Goal: Task Accomplishment & Management: Manage account settings

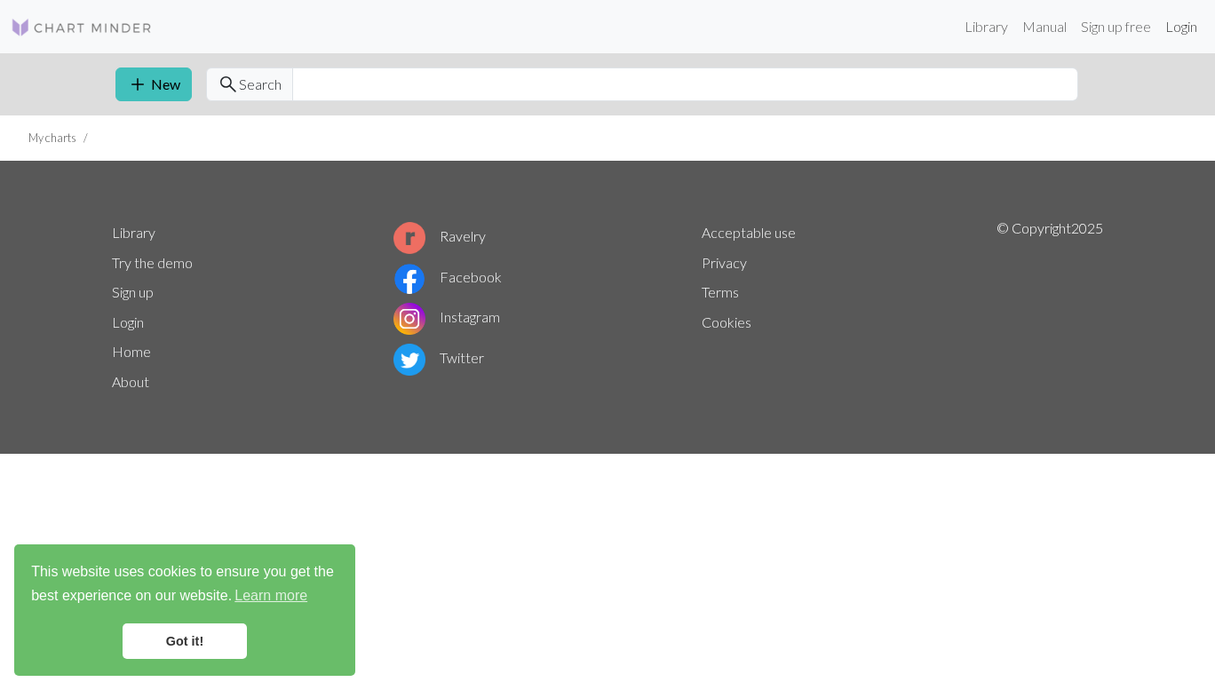
click at [1171, 26] on link "Login" at bounding box center [1181, 27] width 46 height 36
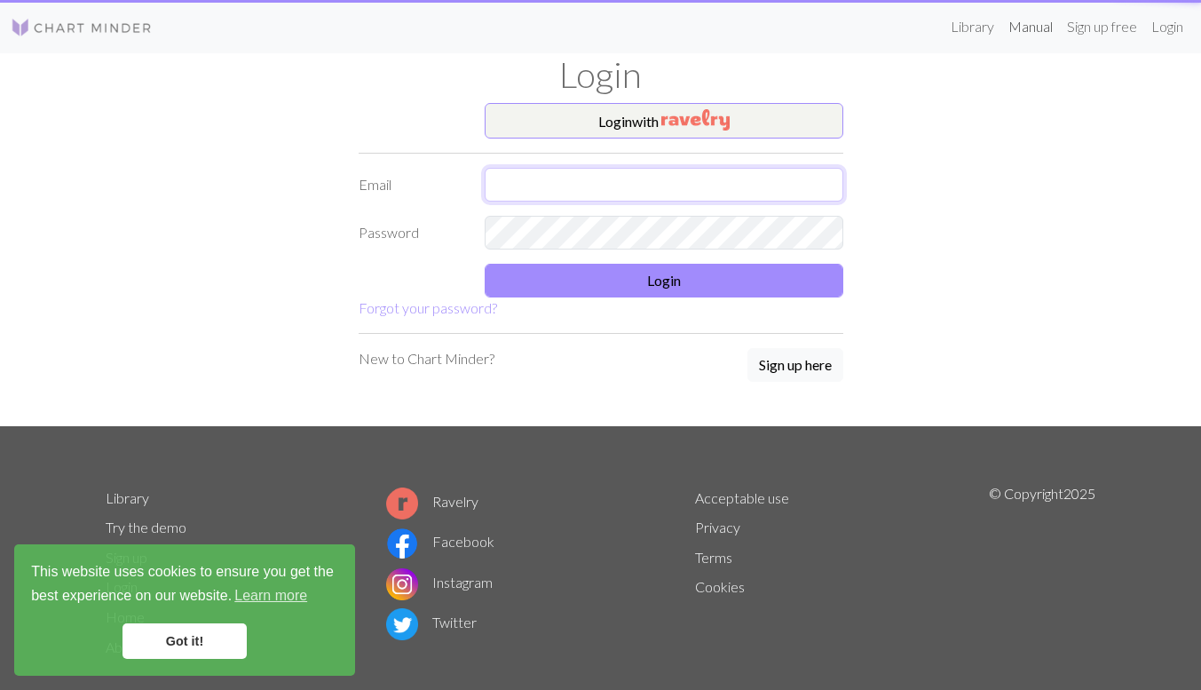
type input "letitbe022920@gmail.com"
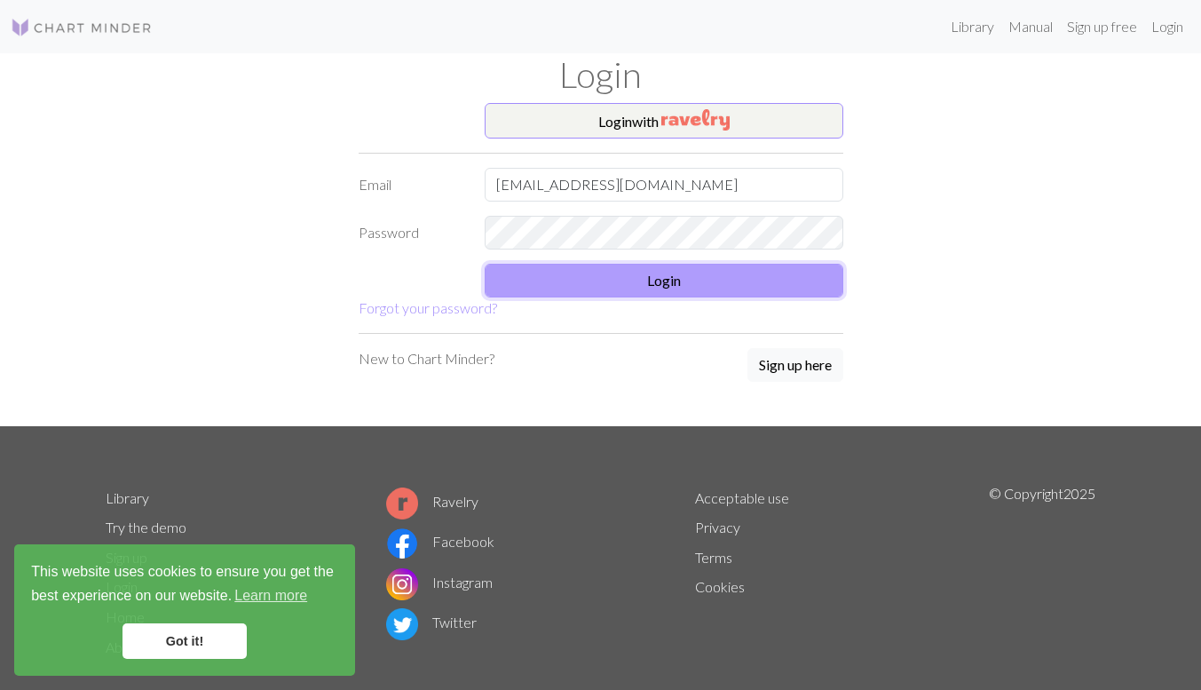
click at [664, 283] on button "Login" at bounding box center [664, 281] width 359 height 34
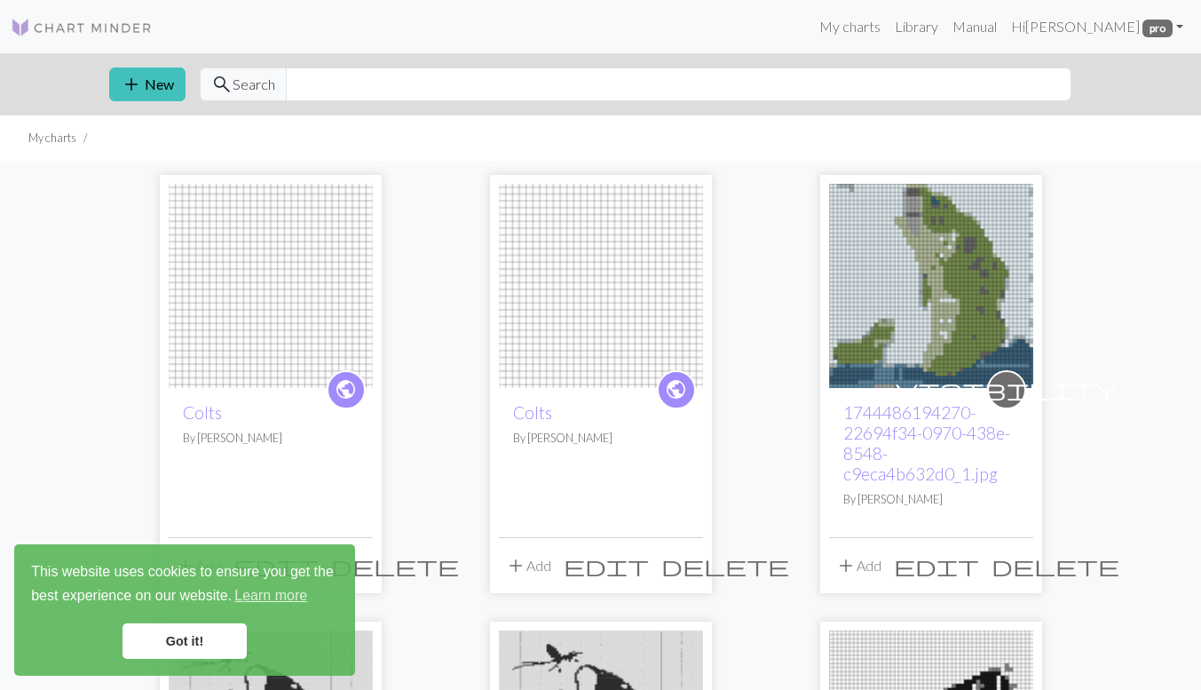
click at [210, 637] on link "Got it!" at bounding box center [185, 641] width 124 height 36
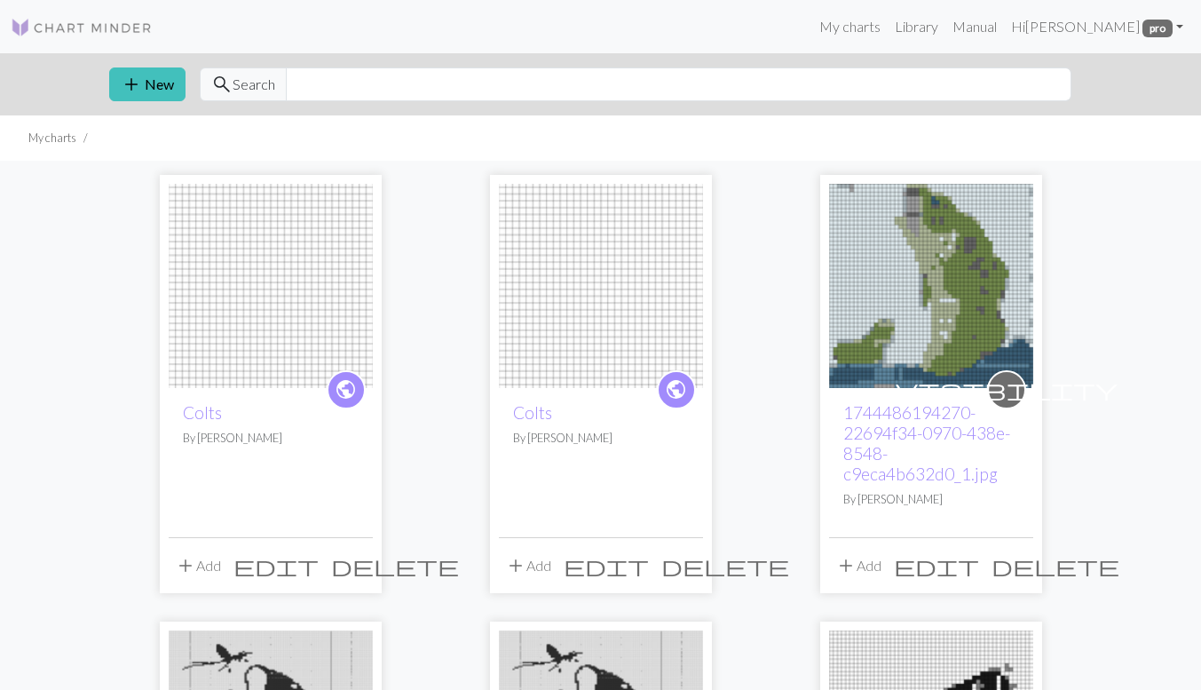
click at [590, 258] on img at bounding box center [601, 286] width 204 height 204
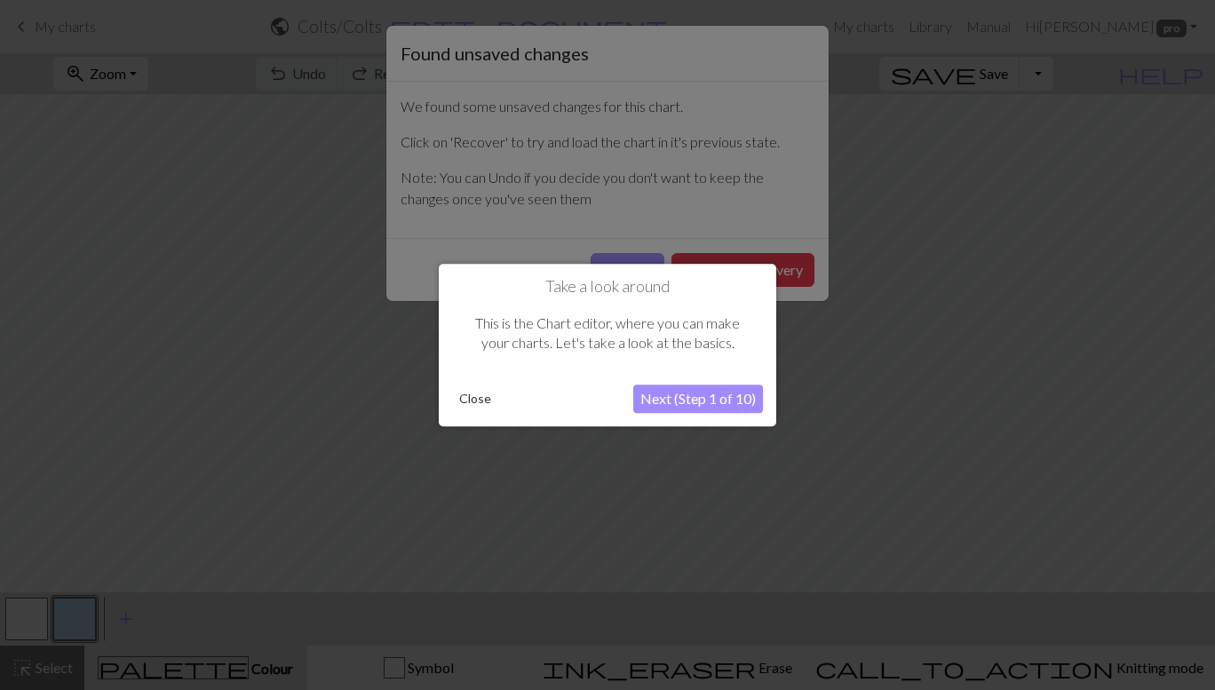
click at [473, 398] on button "Close" at bounding box center [475, 398] width 46 height 27
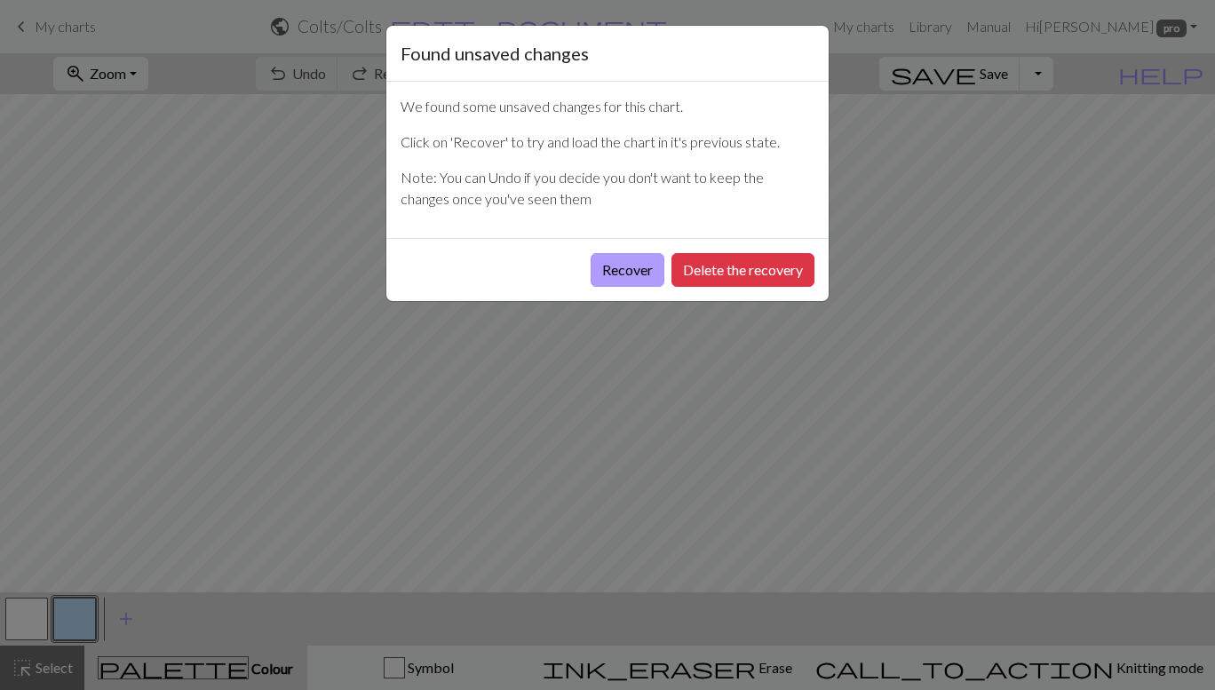
click at [628, 261] on button "Recover" at bounding box center [627, 270] width 74 height 34
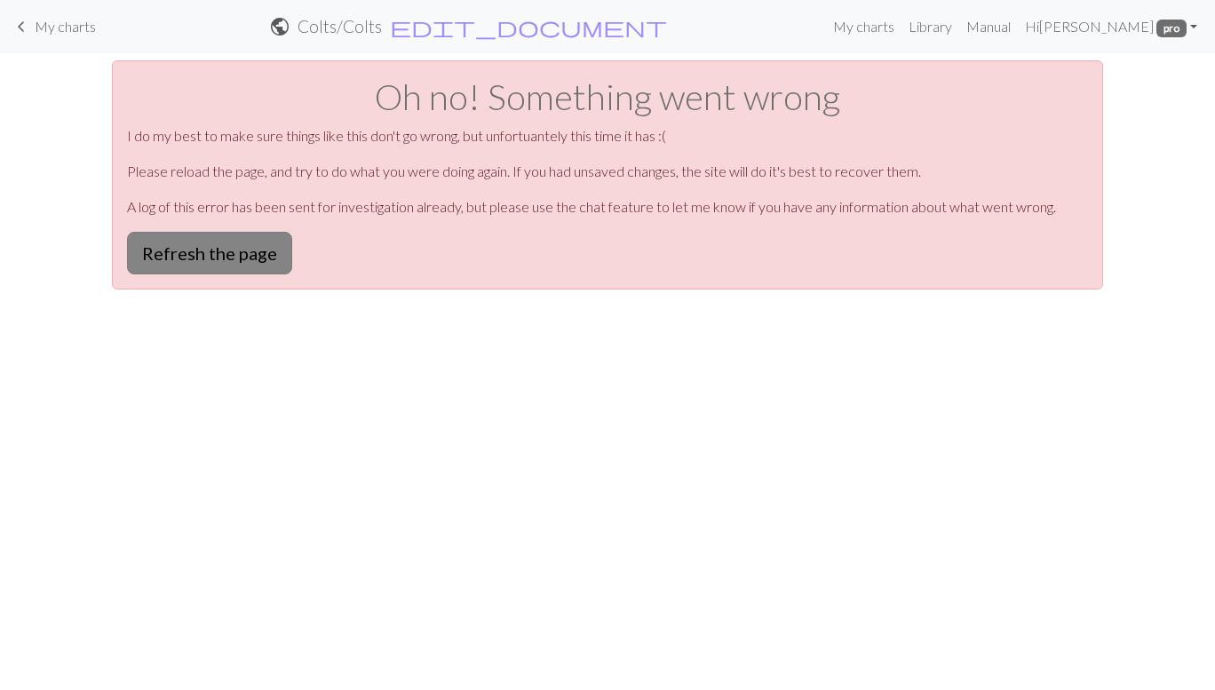
click at [232, 242] on button "Refresh the page" at bounding box center [209, 253] width 165 height 43
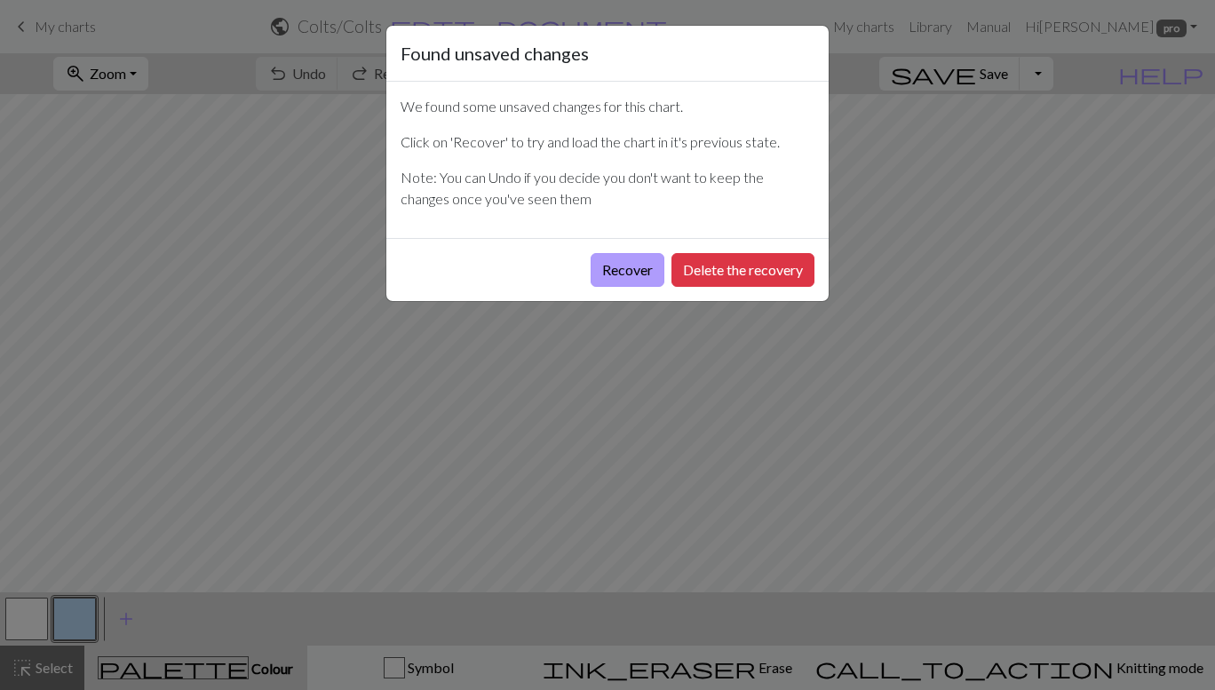
click at [634, 265] on button "Recover" at bounding box center [627, 270] width 74 height 34
click at [271, 88] on div "Found unsaved changes We found some unsaved changes for this chart. Click on 'R…" at bounding box center [607, 345] width 1215 height 690
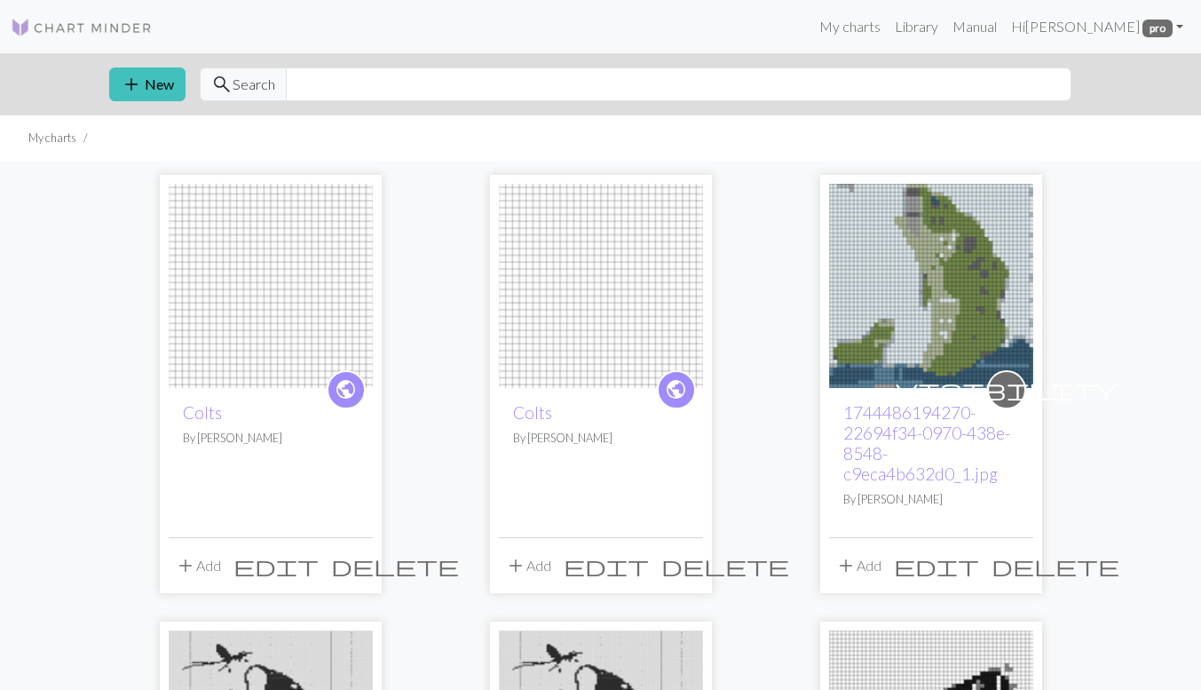
click at [261, 293] on img at bounding box center [271, 286] width 204 height 204
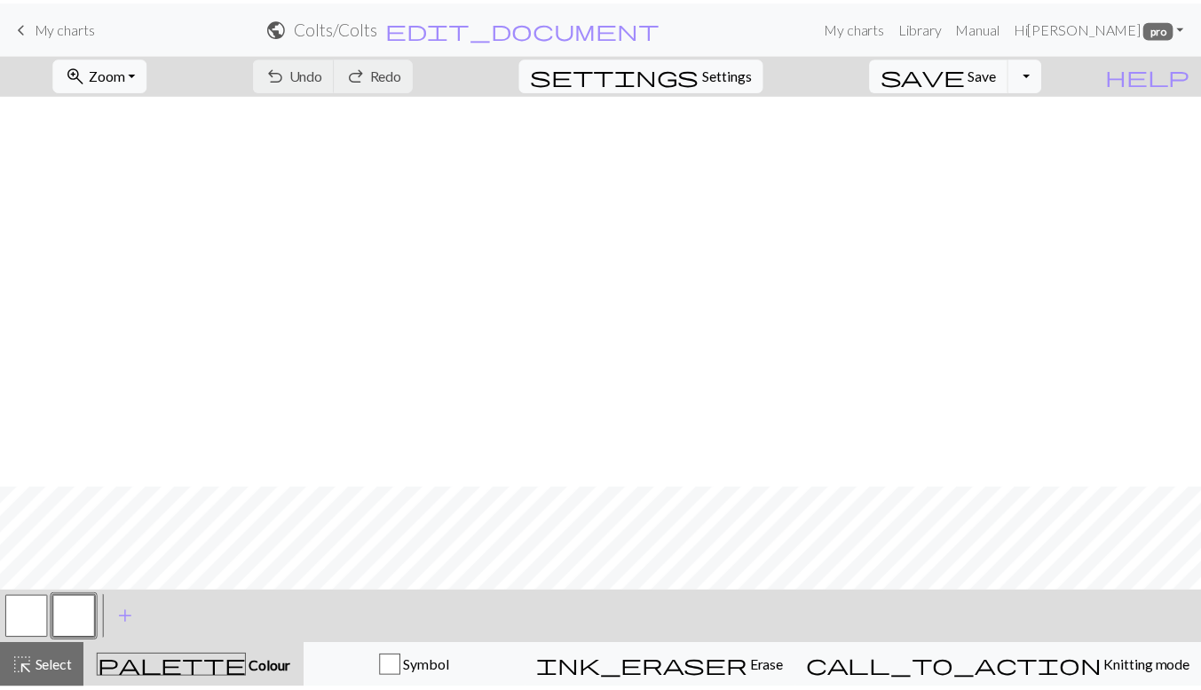
scroll to position [927, 0]
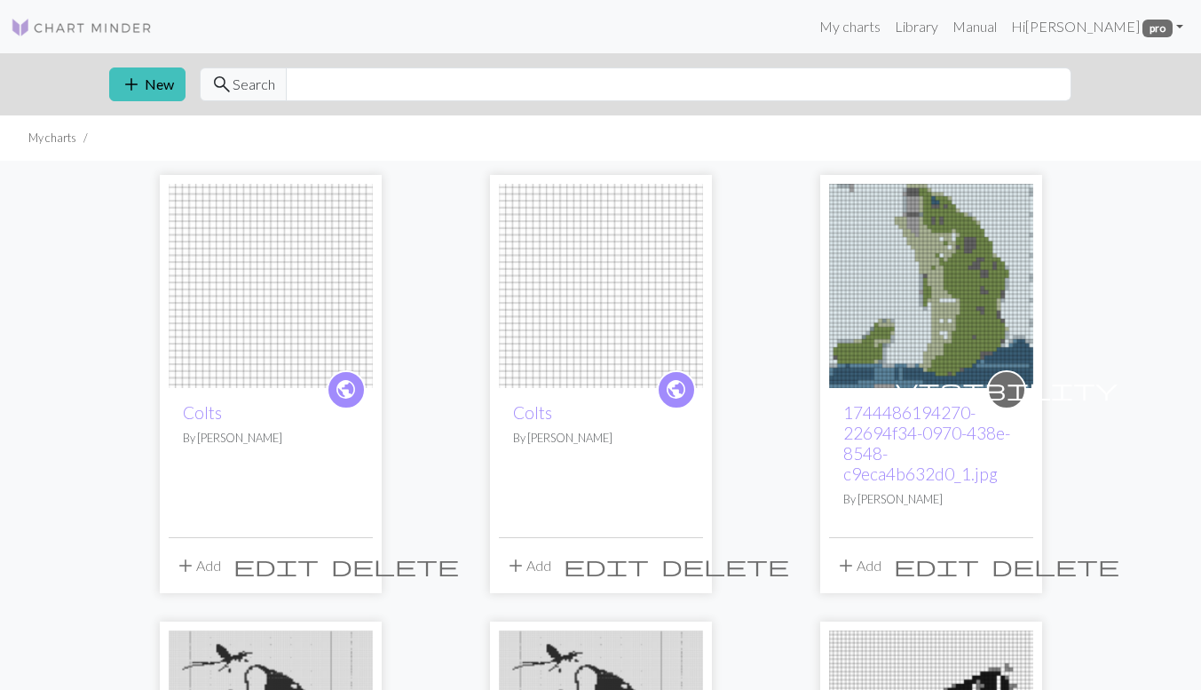
click at [582, 241] on img at bounding box center [601, 286] width 204 height 204
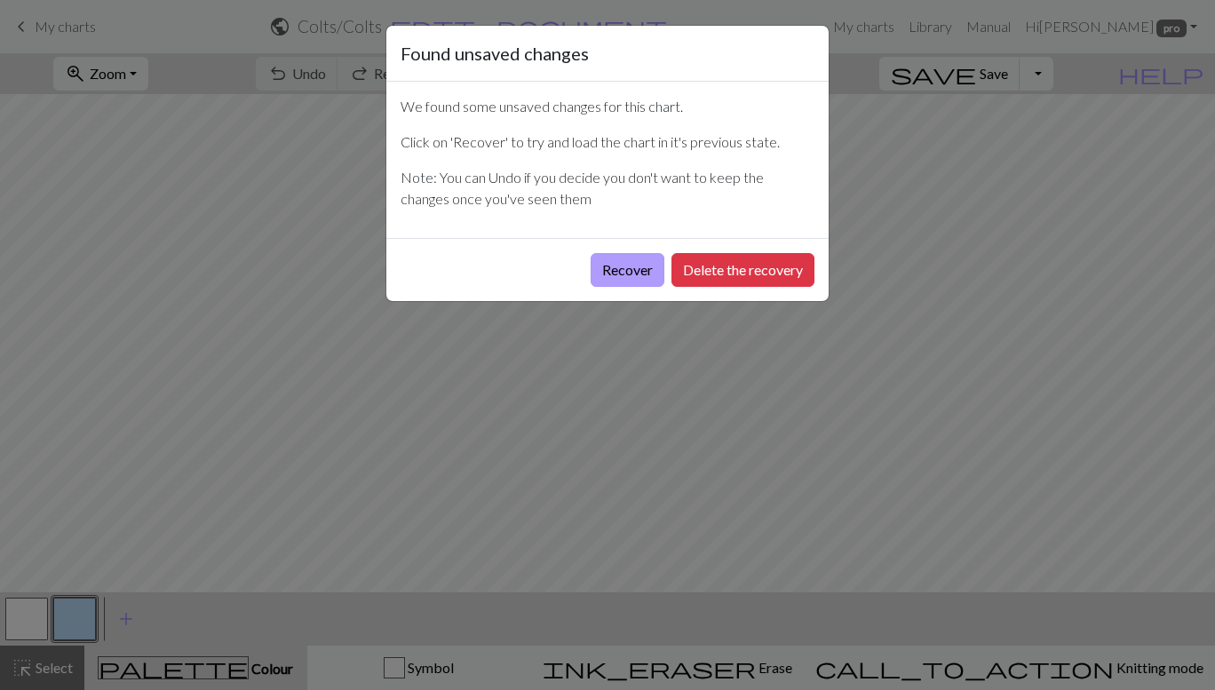
click at [633, 263] on button "Recover" at bounding box center [627, 270] width 74 height 34
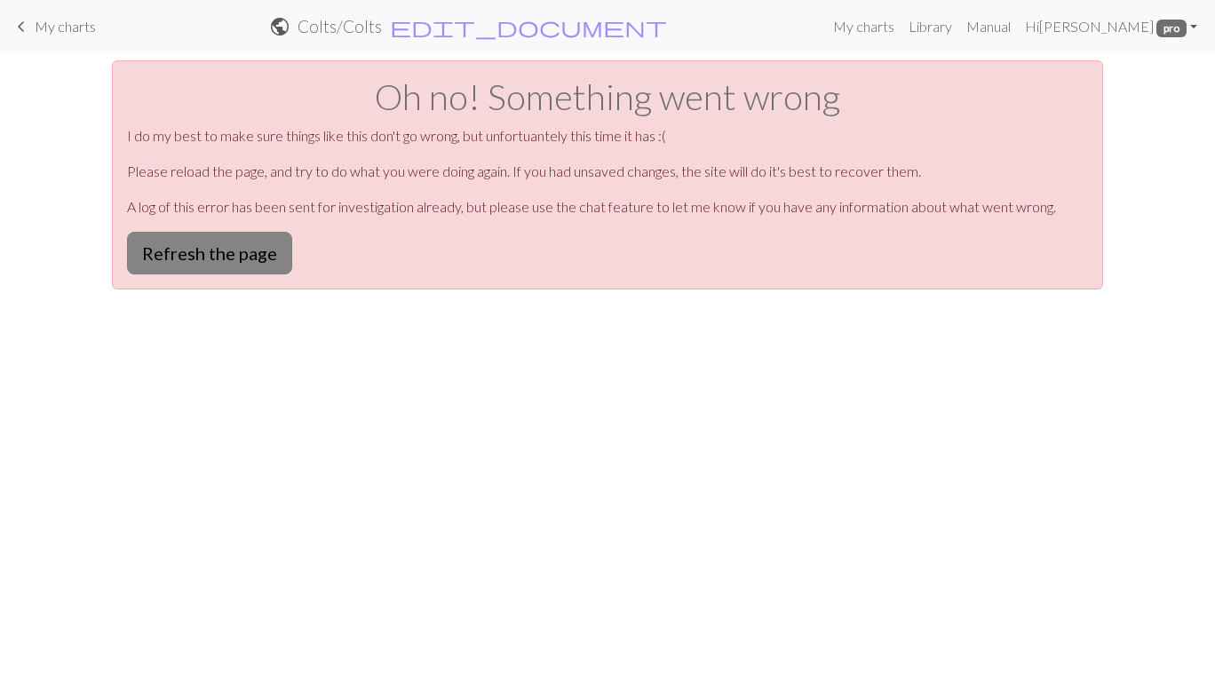
click at [234, 262] on button "Refresh the page" at bounding box center [209, 253] width 165 height 43
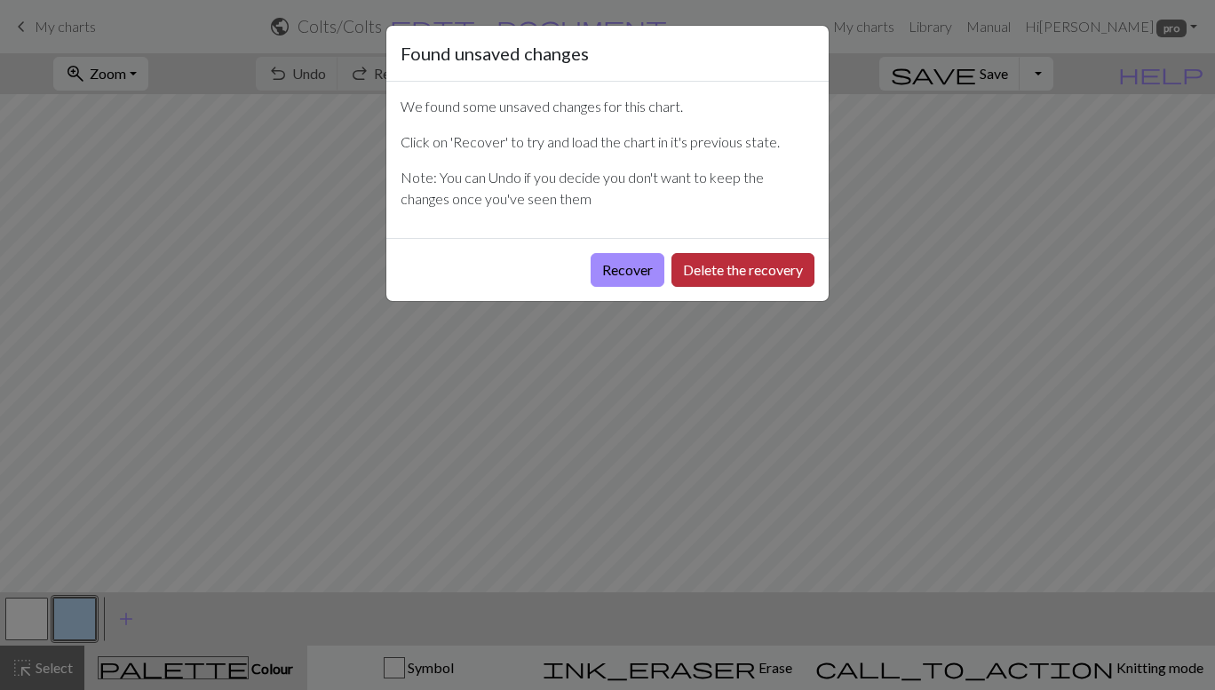
click at [744, 271] on button "Delete the recovery" at bounding box center [742, 270] width 143 height 34
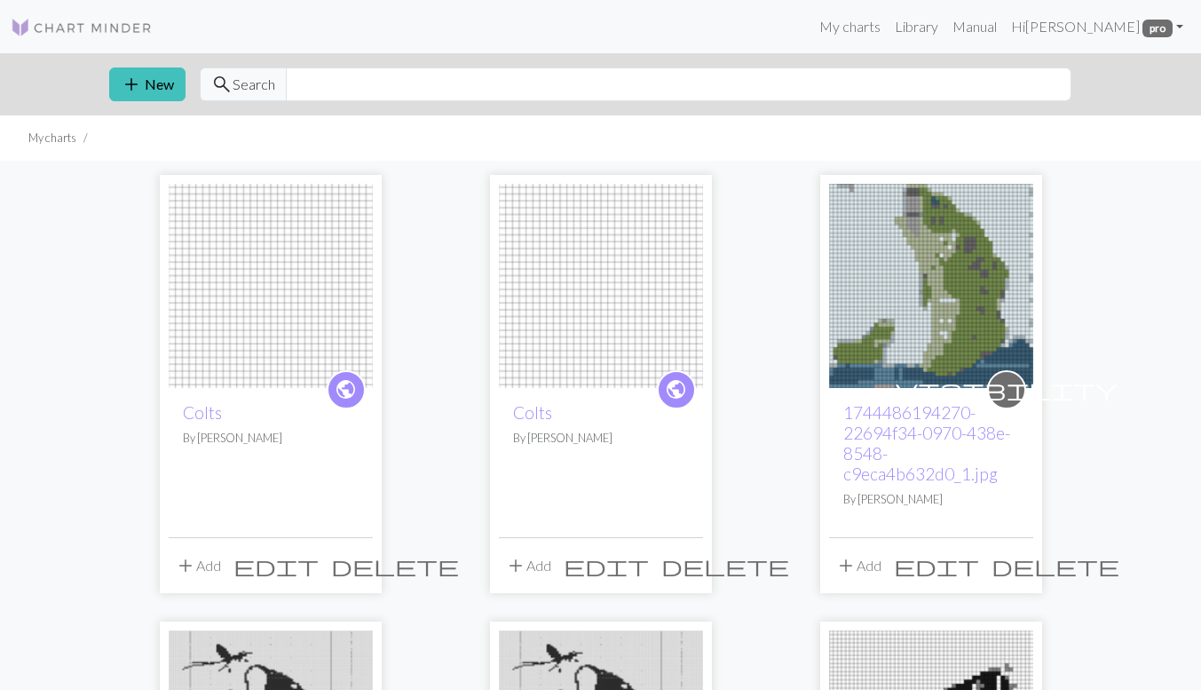
click at [649, 567] on span "edit" at bounding box center [606, 565] width 85 height 25
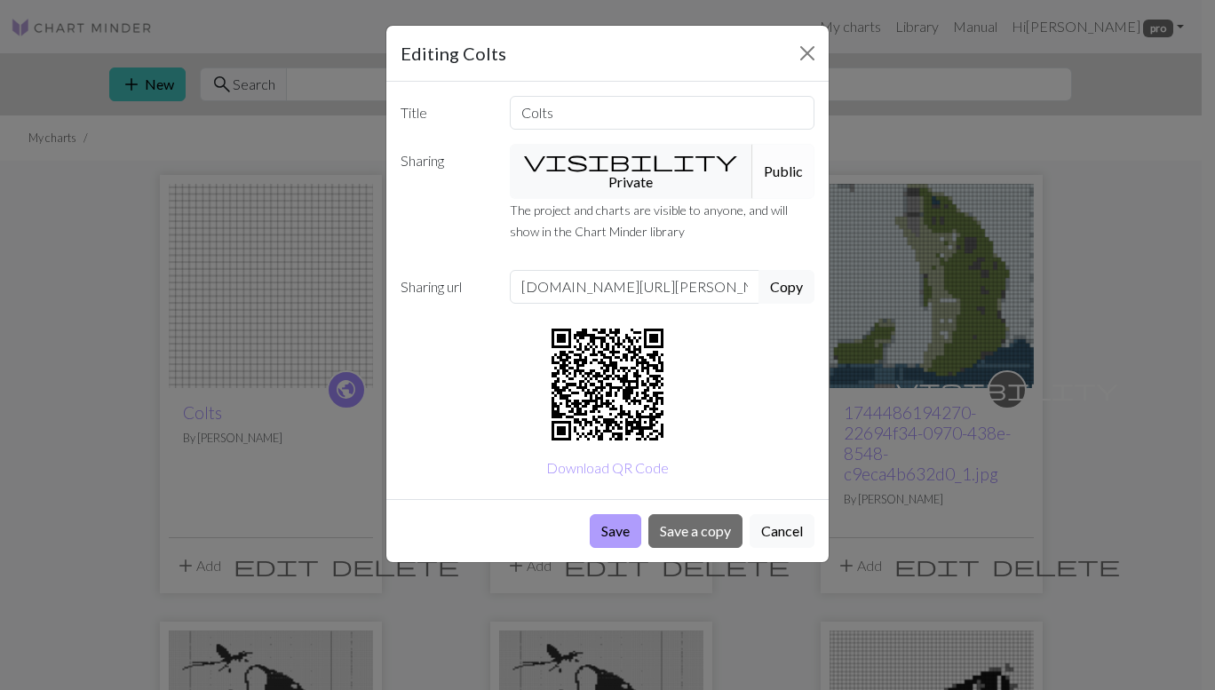
click at [614, 514] on button "Save" at bounding box center [615, 531] width 51 height 34
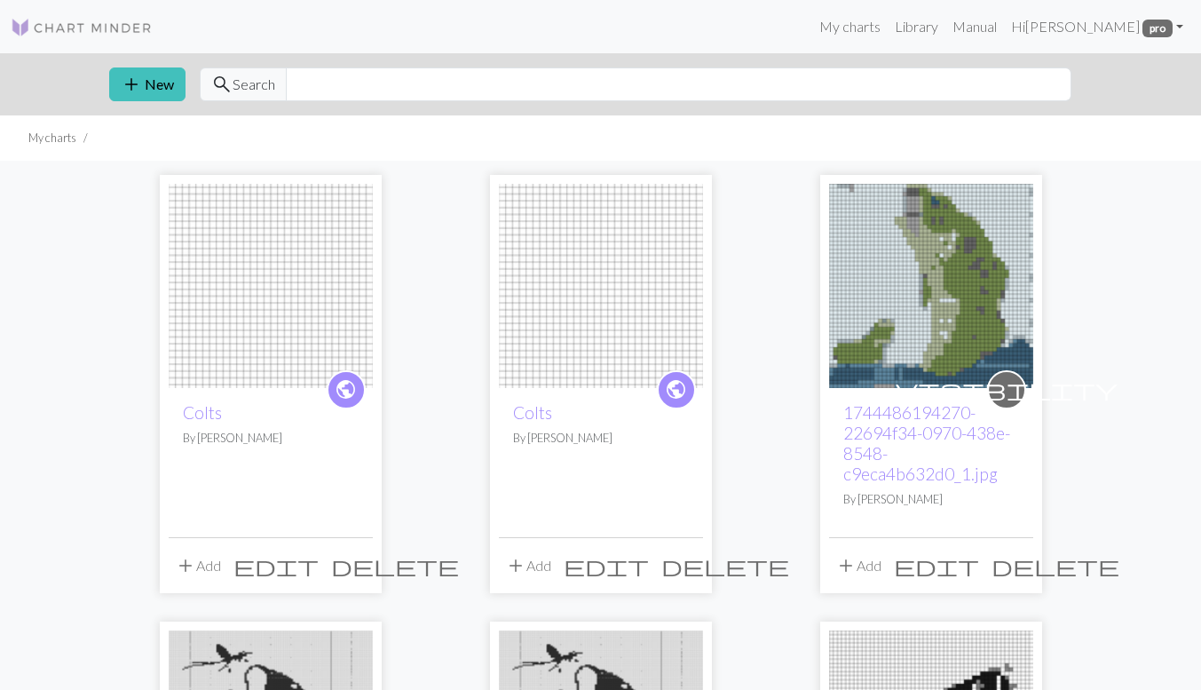
click at [593, 332] on img at bounding box center [601, 286] width 204 height 204
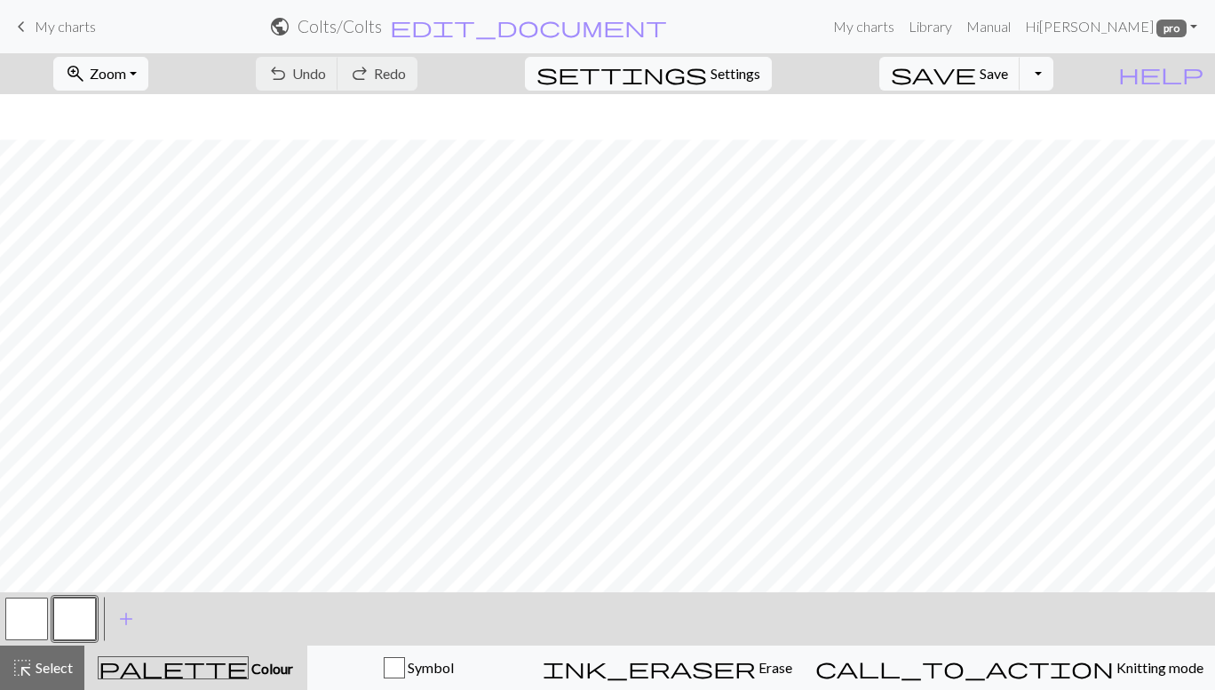
scroll to position [927, 0]
click at [51, 26] on span "My charts" at bounding box center [65, 26] width 61 height 17
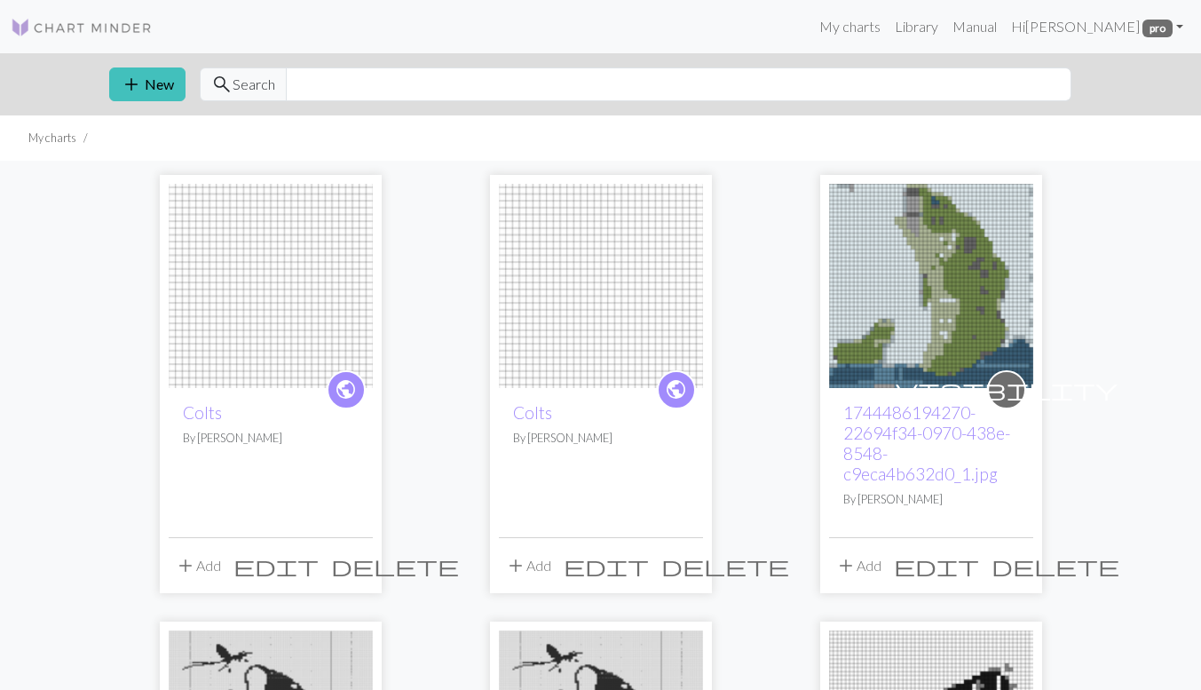
click at [218, 266] on img at bounding box center [271, 286] width 204 height 204
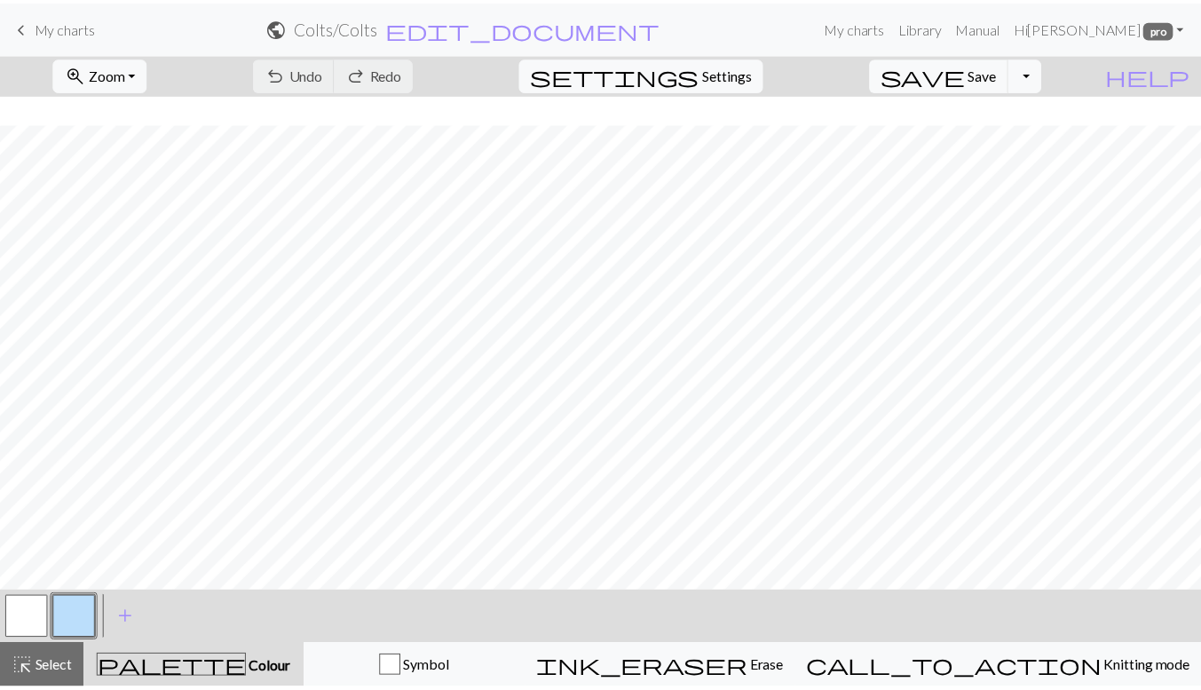
scroll to position [927, 0]
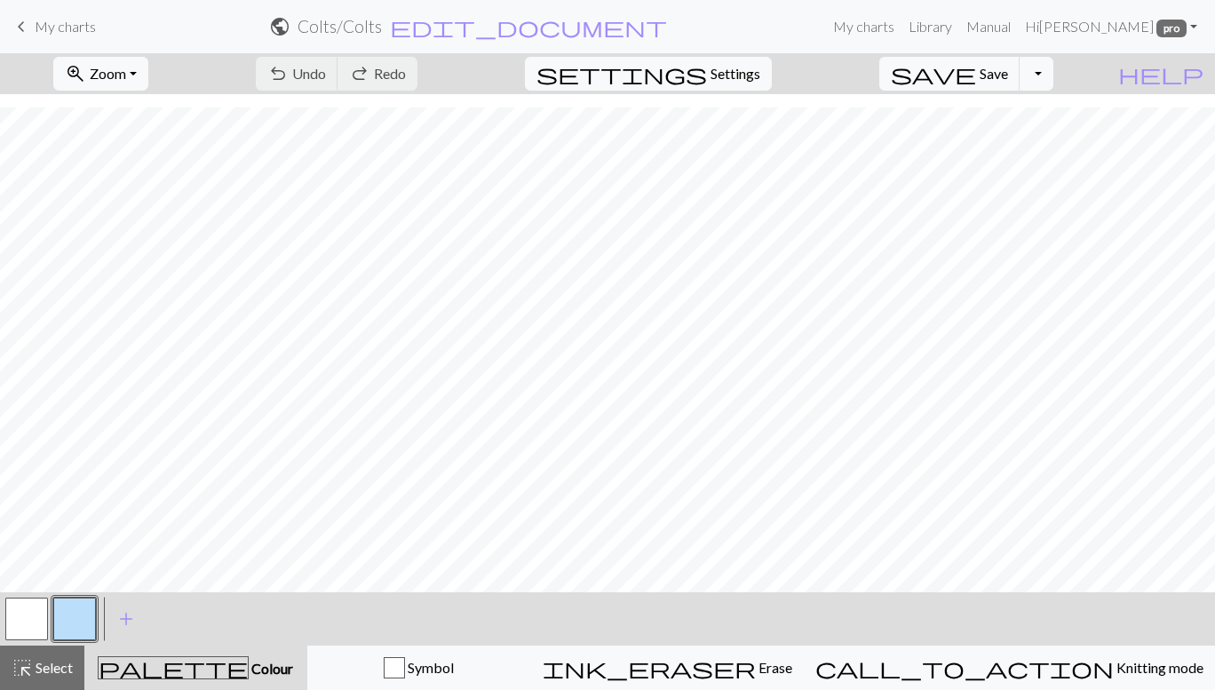
click at [42, 20] on span "My charts" at bounding box center [65, 26] width 61 height 17
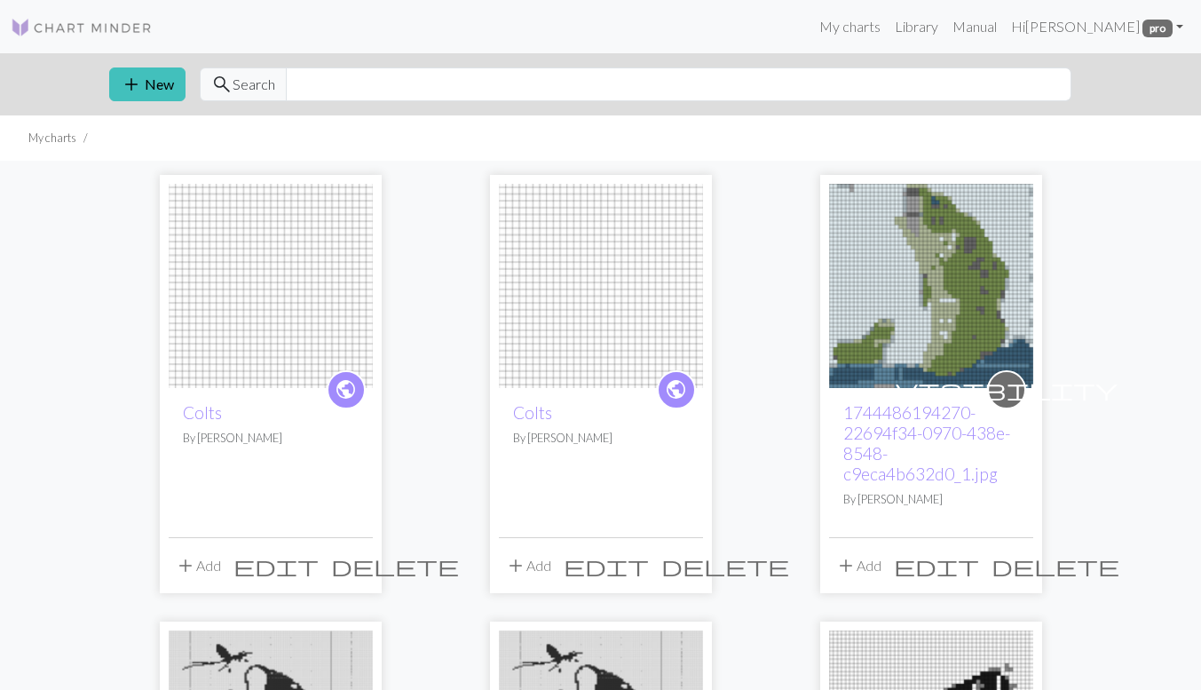
click at [595, 271] on img at bounding box center [601, 286] width 204 height 204
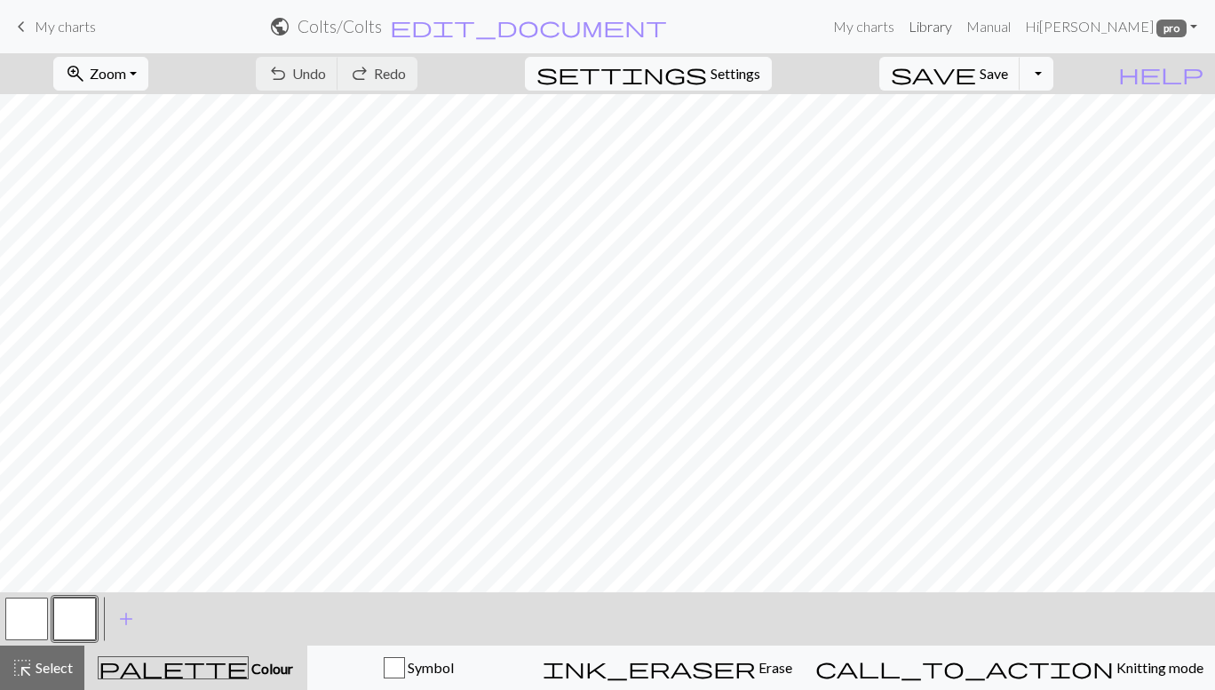
click at [959, 25] on link "Library" at bounding box center [930, 27] width 58 height 36
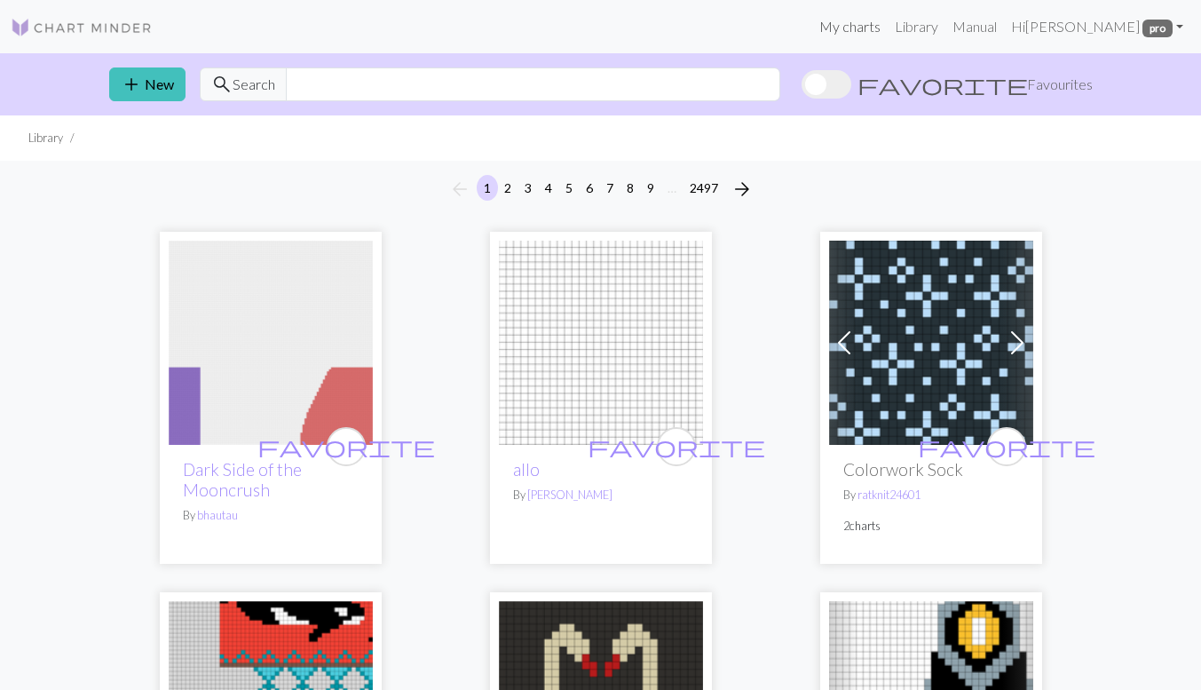
click at [883, 22] on link "My charts" at bounding box center [849, 27] width 75 height 36
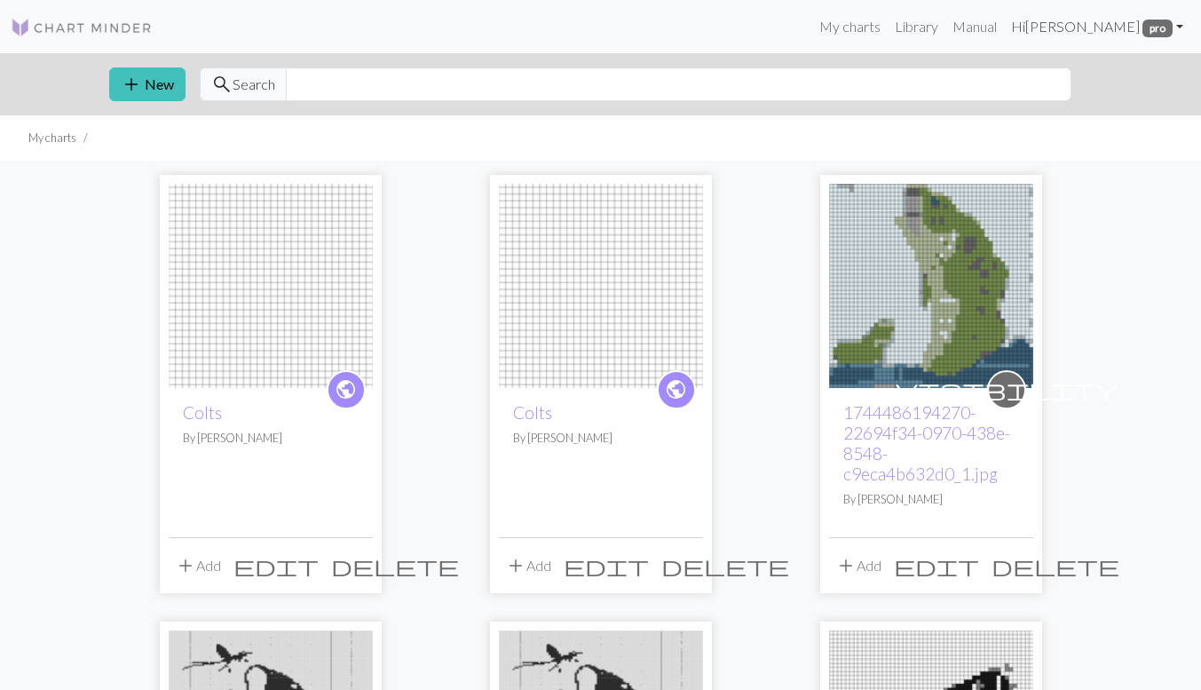
click at [1176, 25] on link "Hi Kelly Myers pro" at bounding box center [1097, 27] width 186 height 36
click at [611, 298] on img at bounding box center [601, 286] width 204 height 204
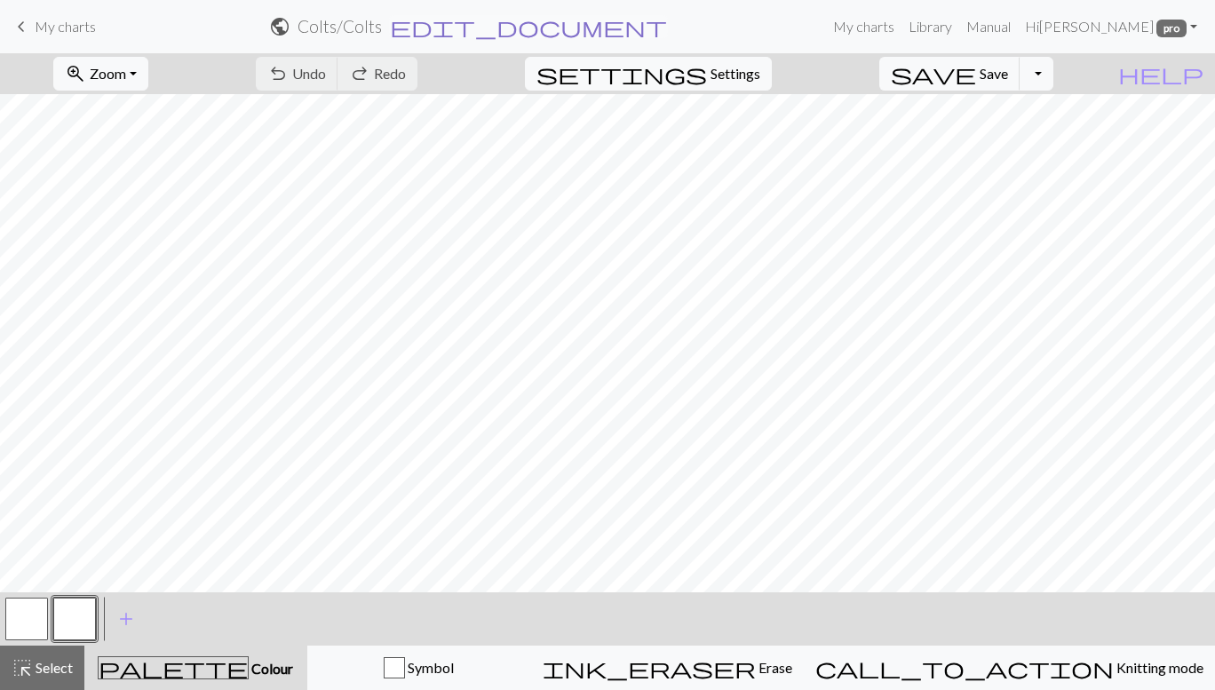
click at [555, 25] on span "edit_document" at bounding box center [528, 26] width 277 height 25
select select "68229b9f45d59b5a938c0fdf"
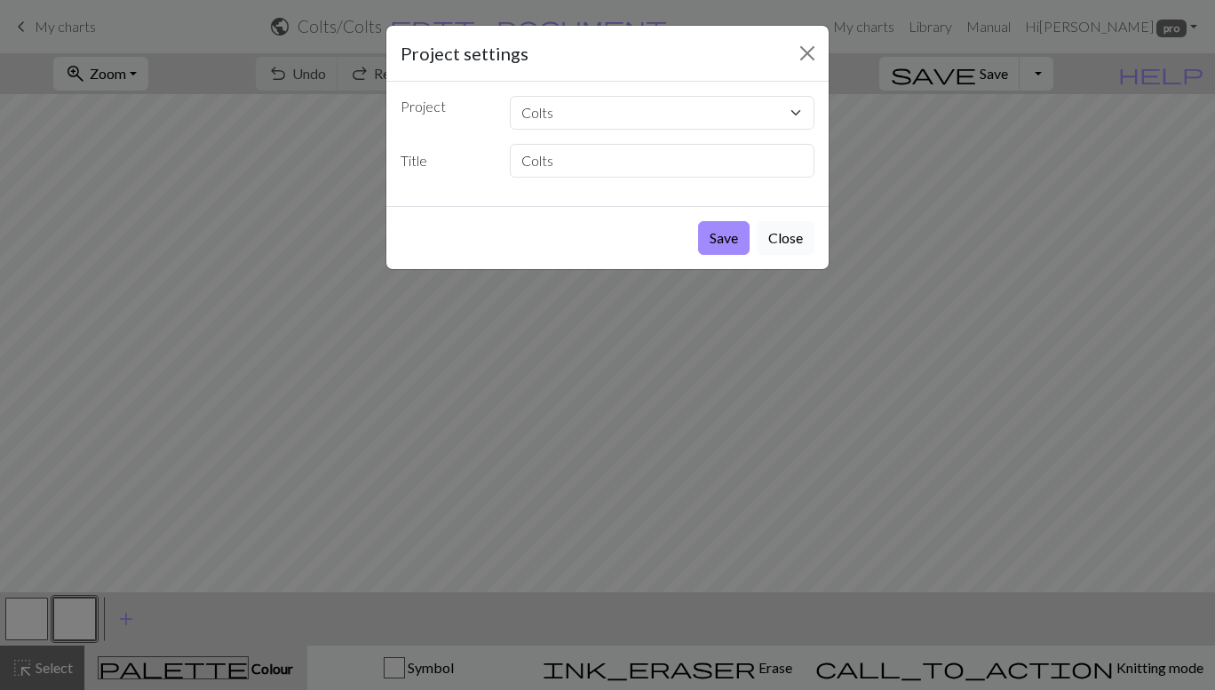
click at [792, 229] on button "Close" at bounding box center [785, 238] width 58 height 34
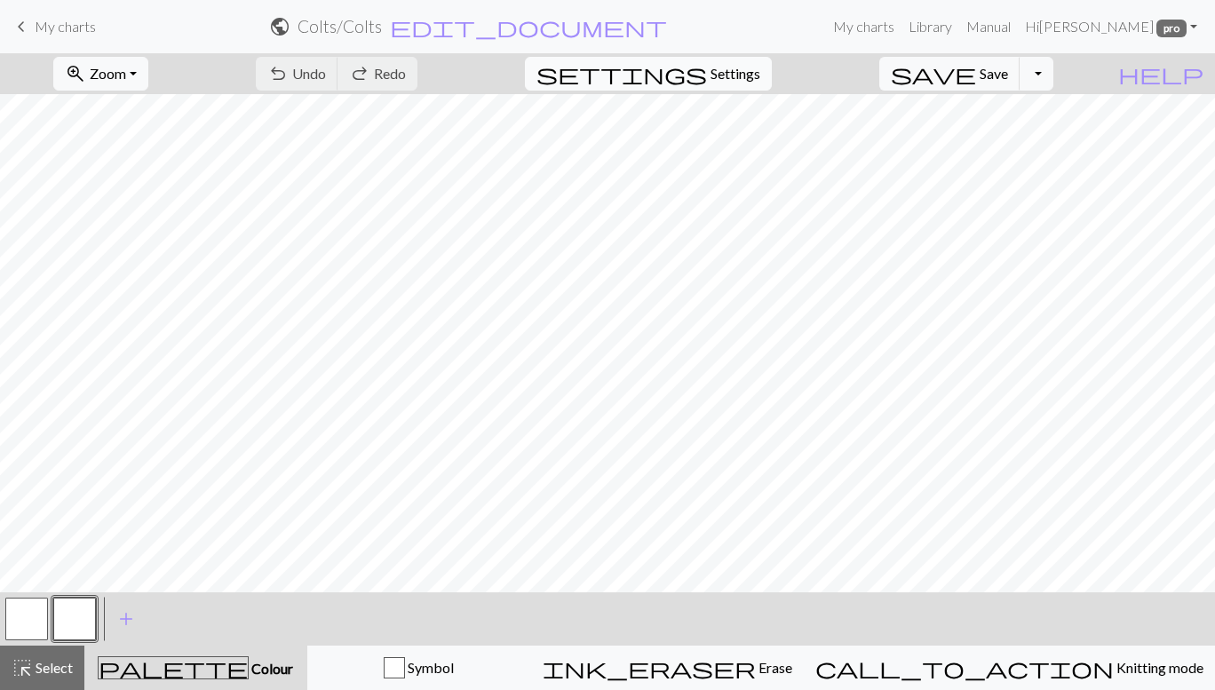
click at [738, 69] on span "Settings" at bounding box center [735, 73] width 50 height 21
select select "aran"
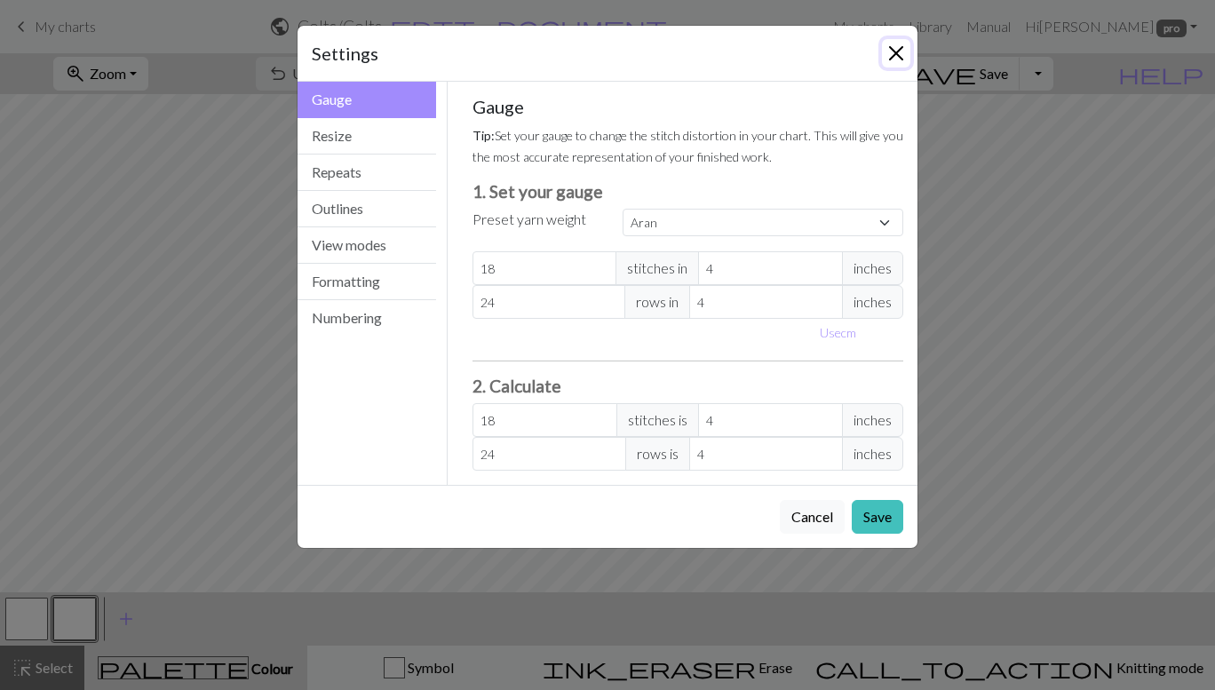
click at [894, 53] on button "Close" at bounding box center [896, 53] width 28 height 28
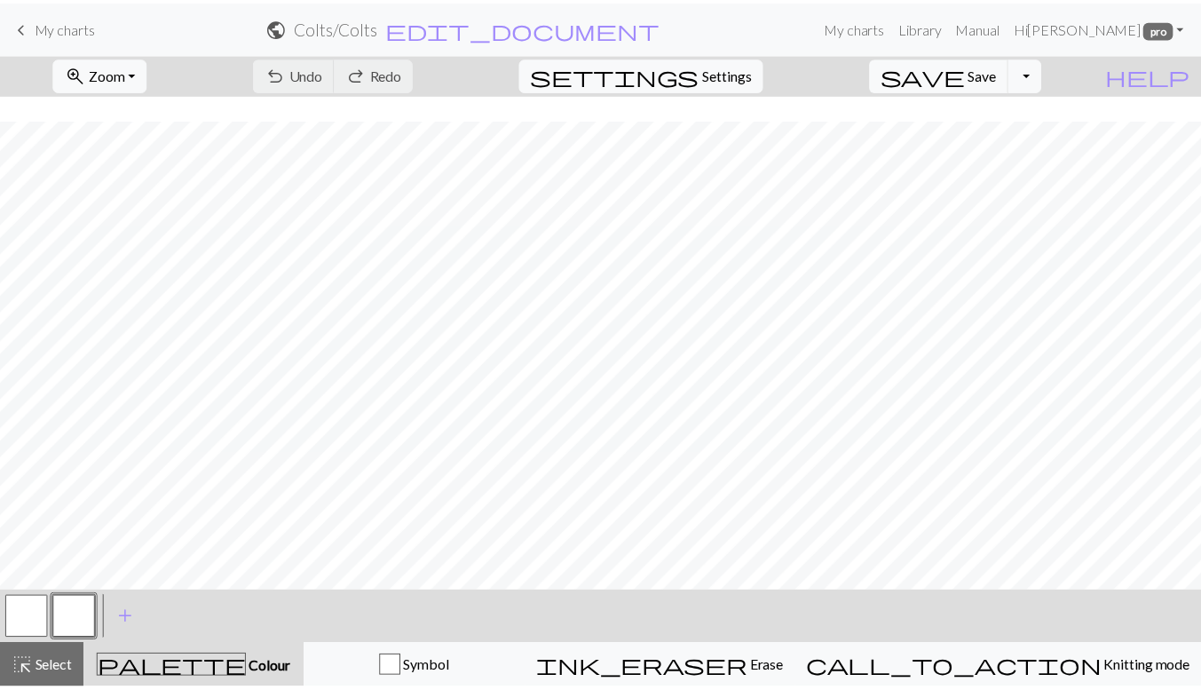
scroll to position [927, 0]
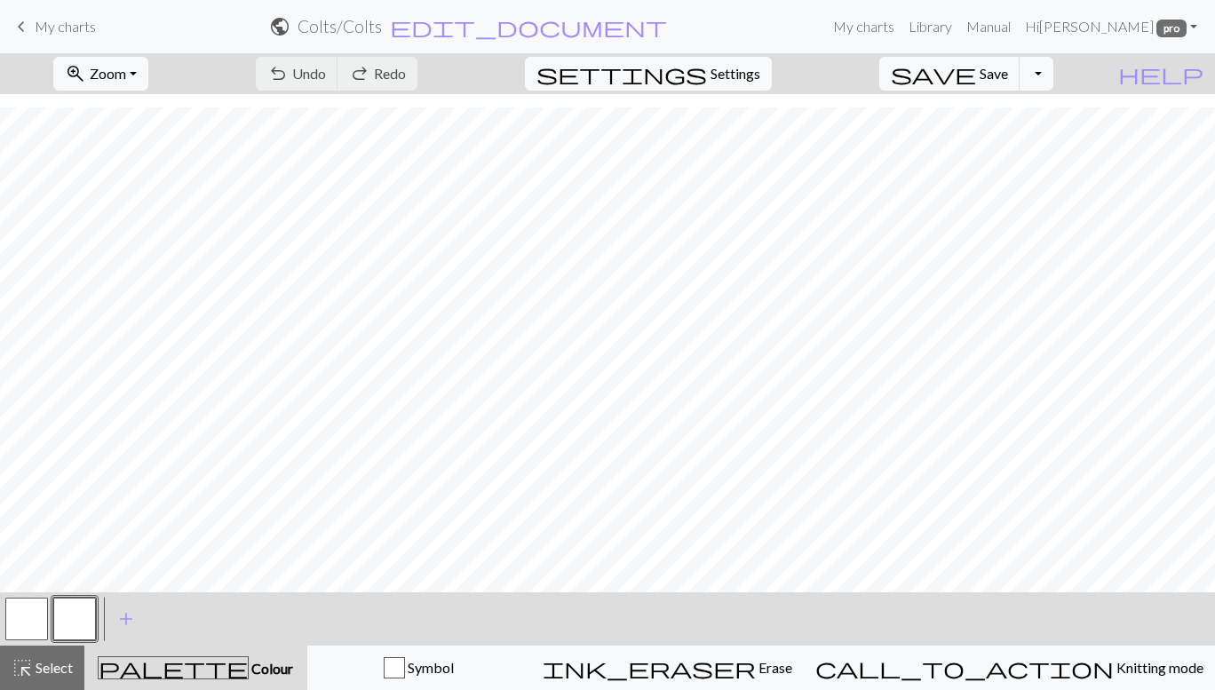
click at [67, 21] on span "My charts" at bounding box center [65, 26] width 61 height 17
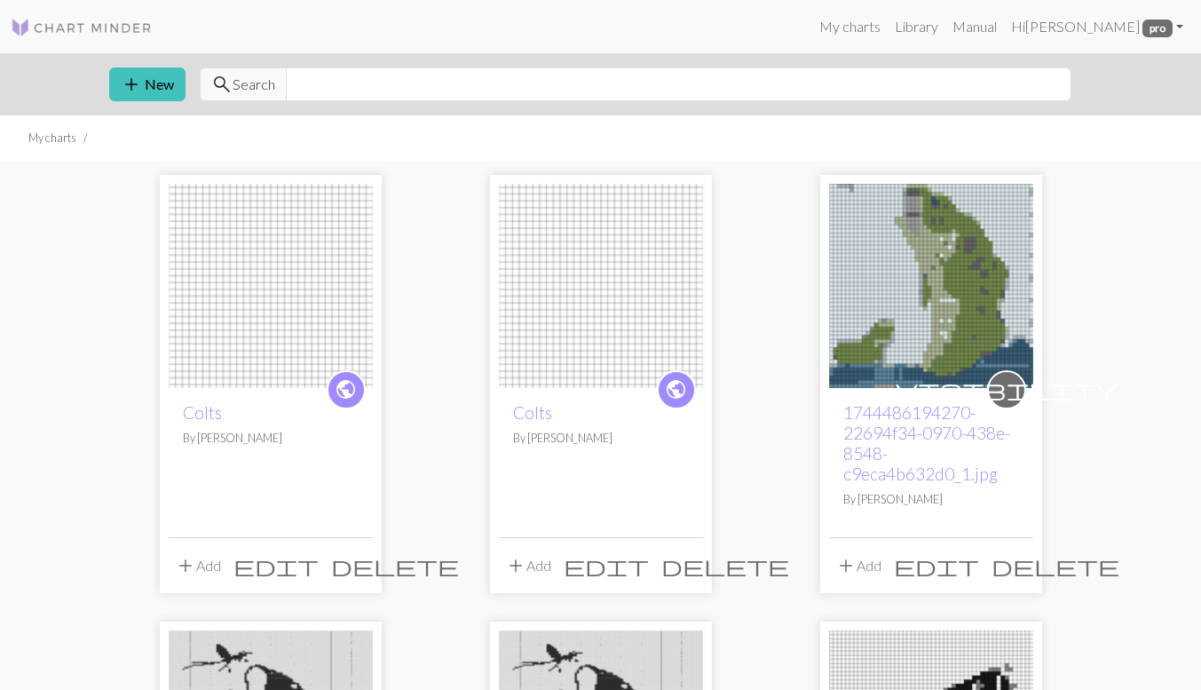
click at [279, 297] on img at bounding box center [271, 286] width 204 height 204
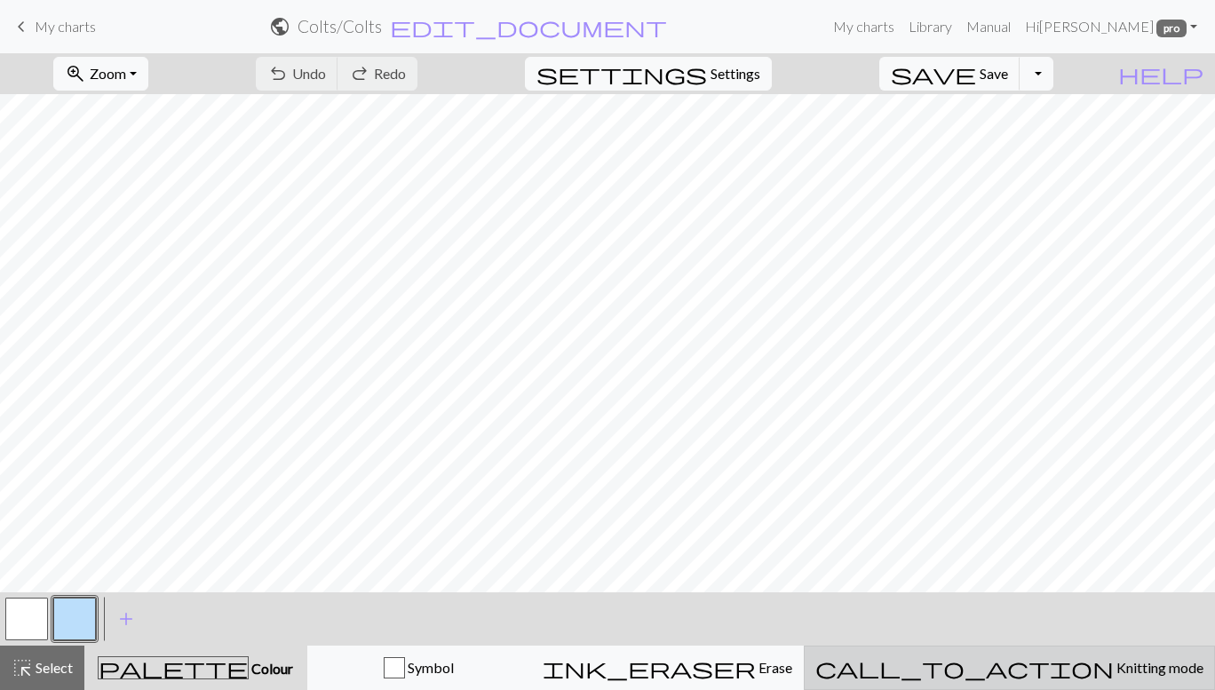
click at [1113, 671] on span "Knitting mode" at bounding box center [1158, 667] width 90 height 17
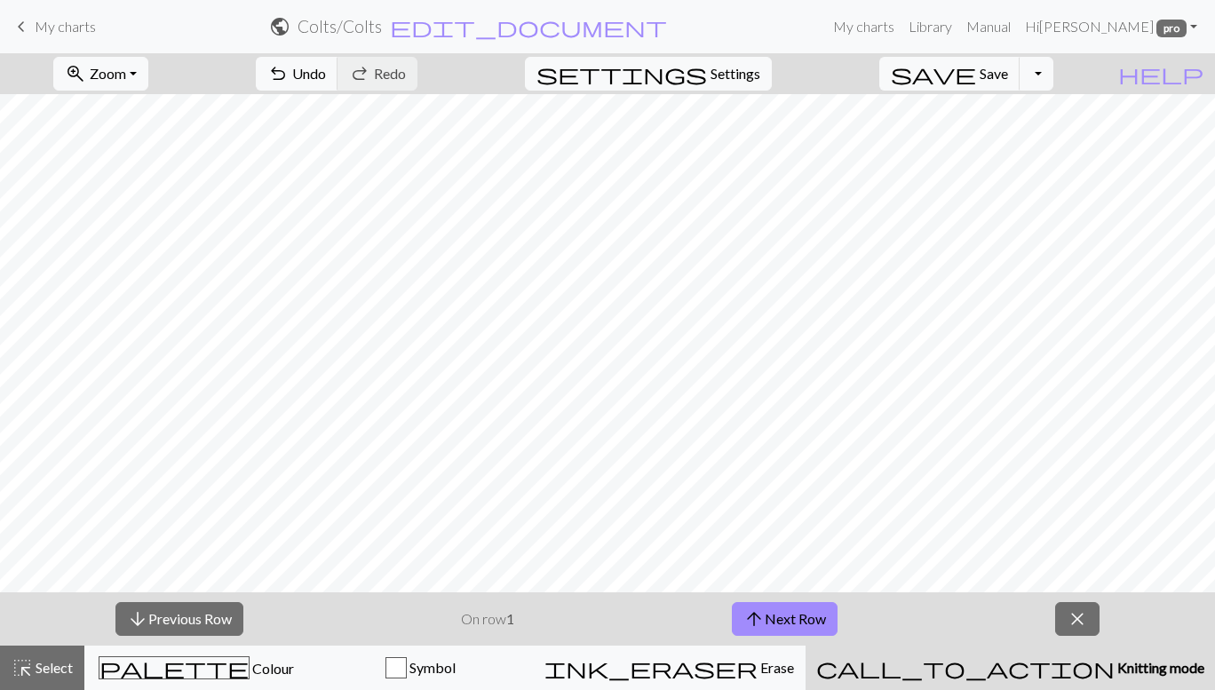
drag, startPoint x: 46, startPoint y: 29, endPoint x: 694, endPoint y: 88, distance: 650.8
click at [46, 29] on span "My charts" at bounding box center [65, 26] width 61 height 17
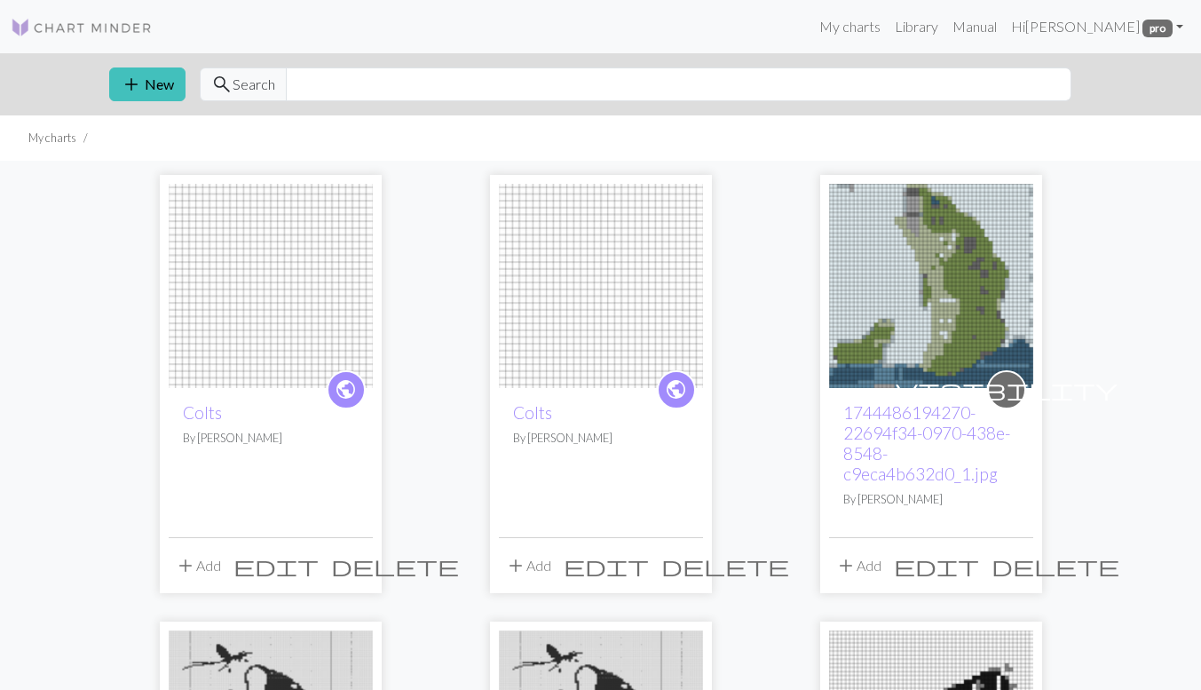
click at [623, 305] on img at bounding box center [601, 286] width 204 height 204
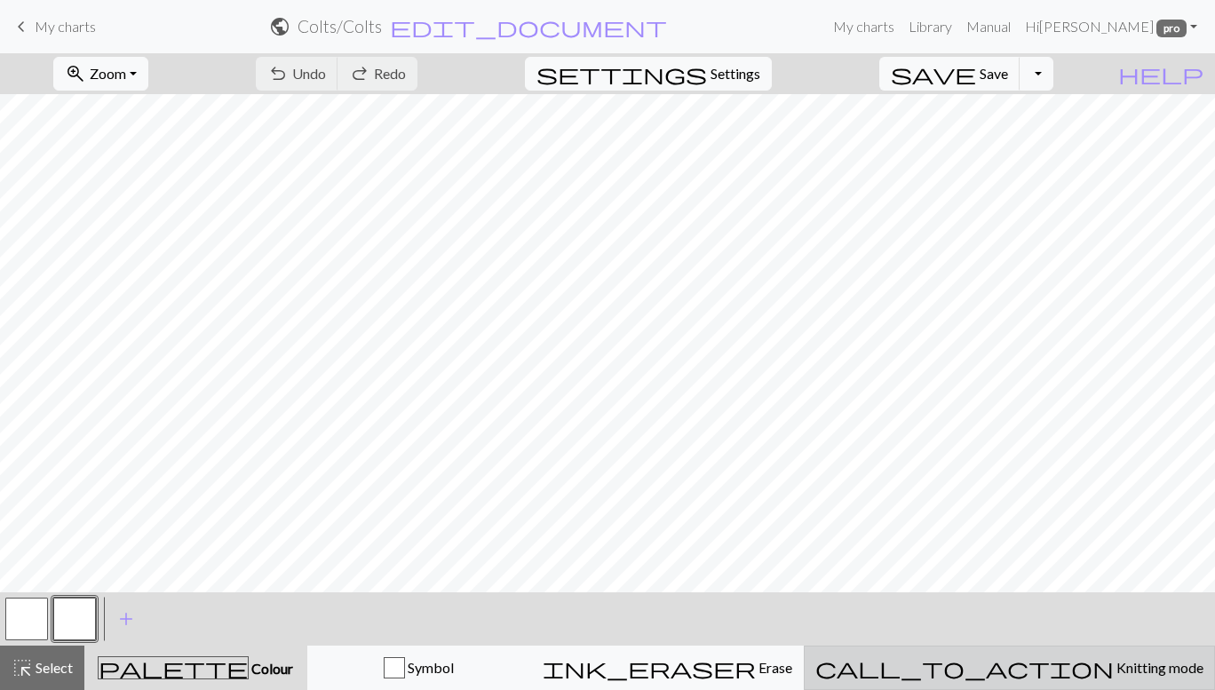
click at [1113, 673] on span "Knitting mode" at bounding box center [1158, 667] width 90 height 17
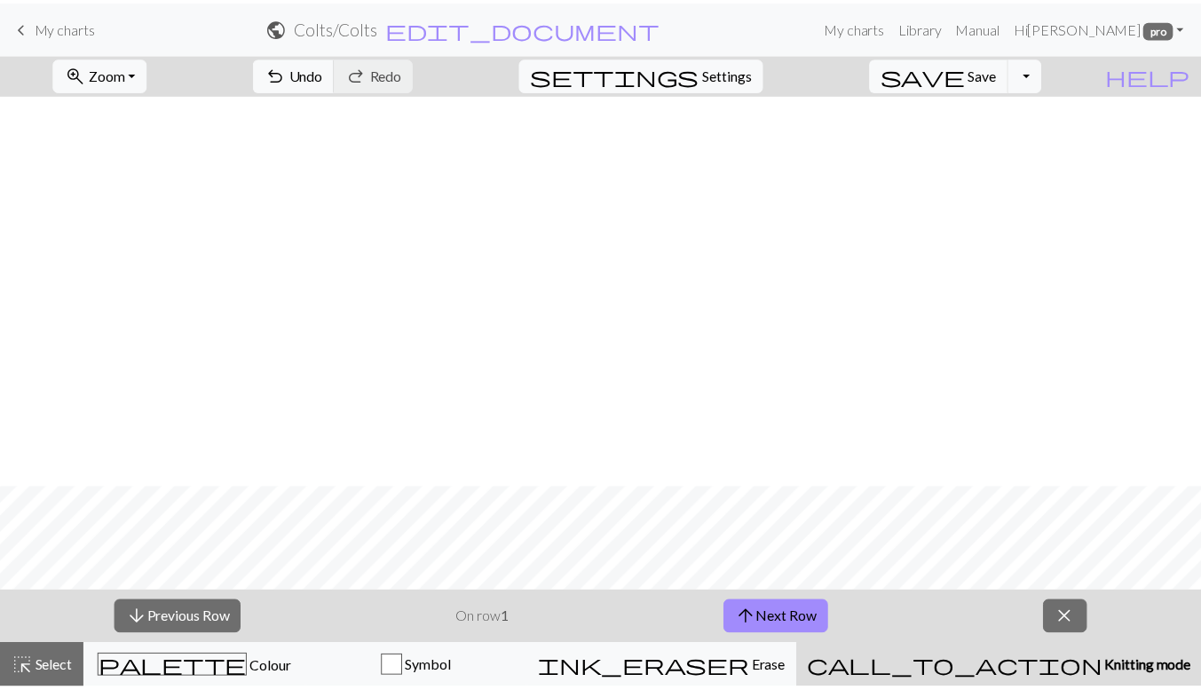
scroll to position [927, 0]
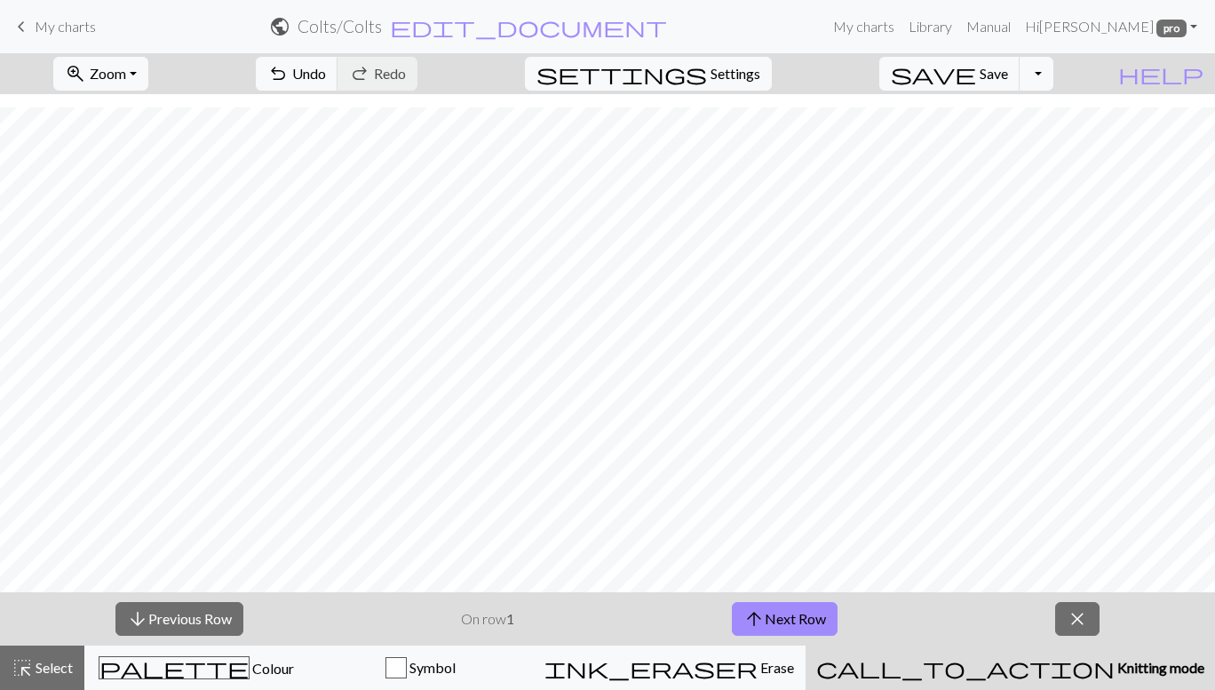
click at [39, 28] on span "My charts" at bounding box center [65, 26] width 61 height 17
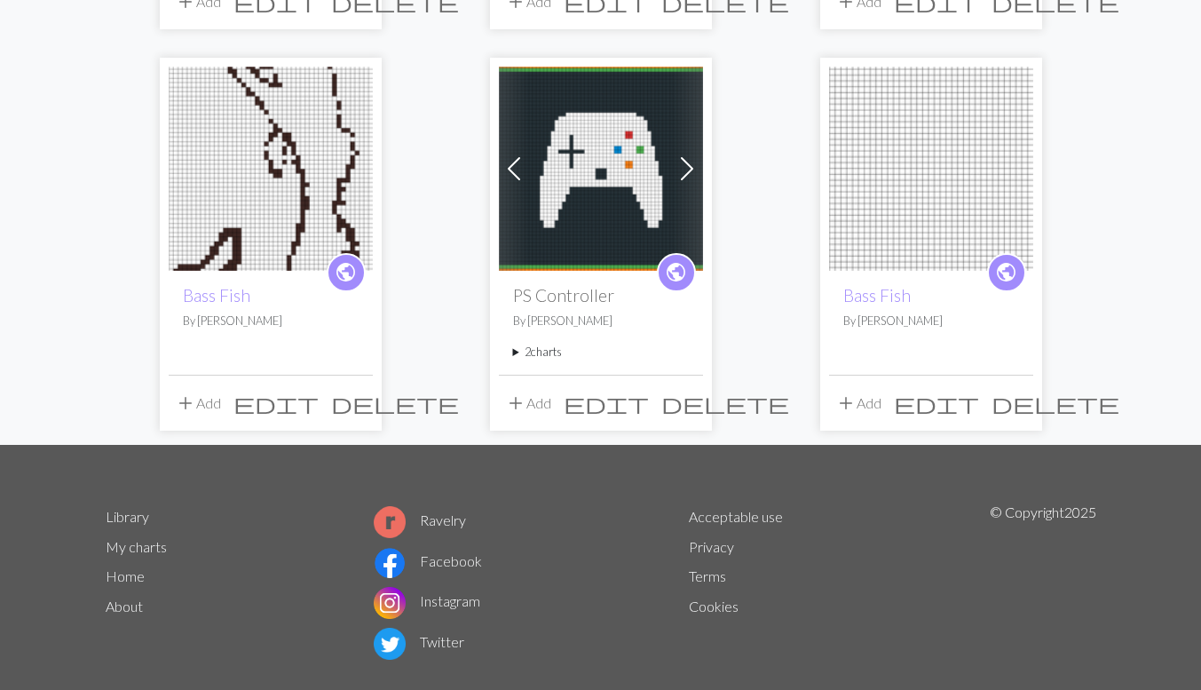
scroll to position [977, 0]
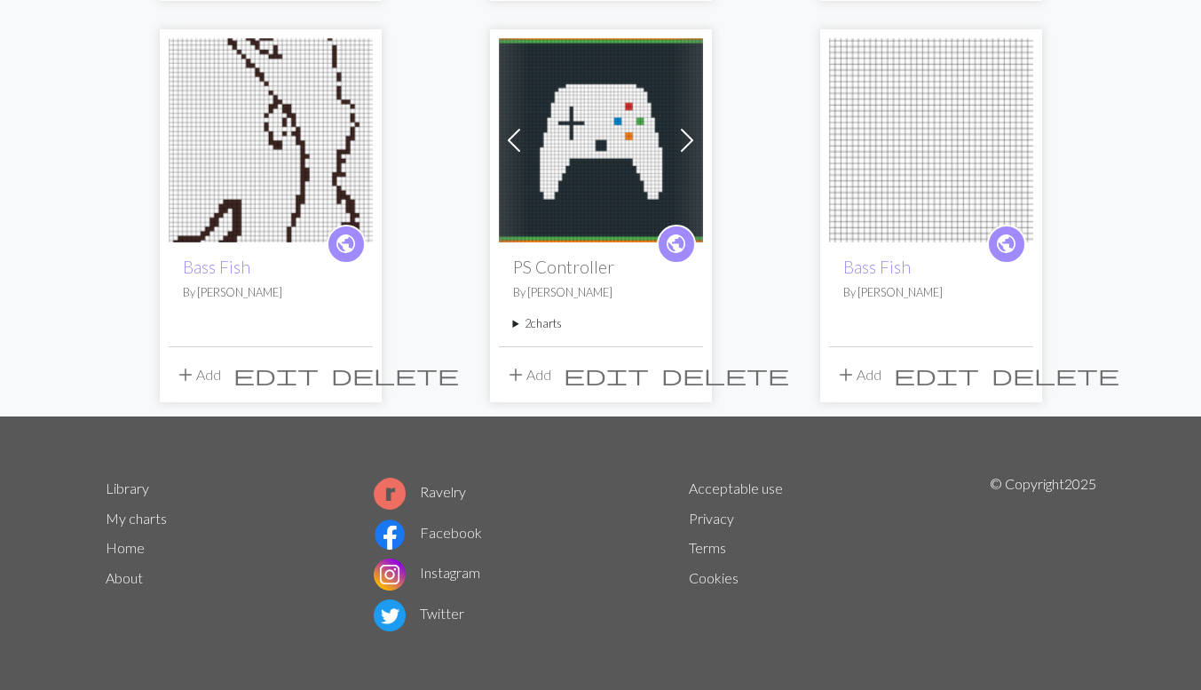
click at [926, 98] on img at bounding box center [931, 140] width 204 height 204
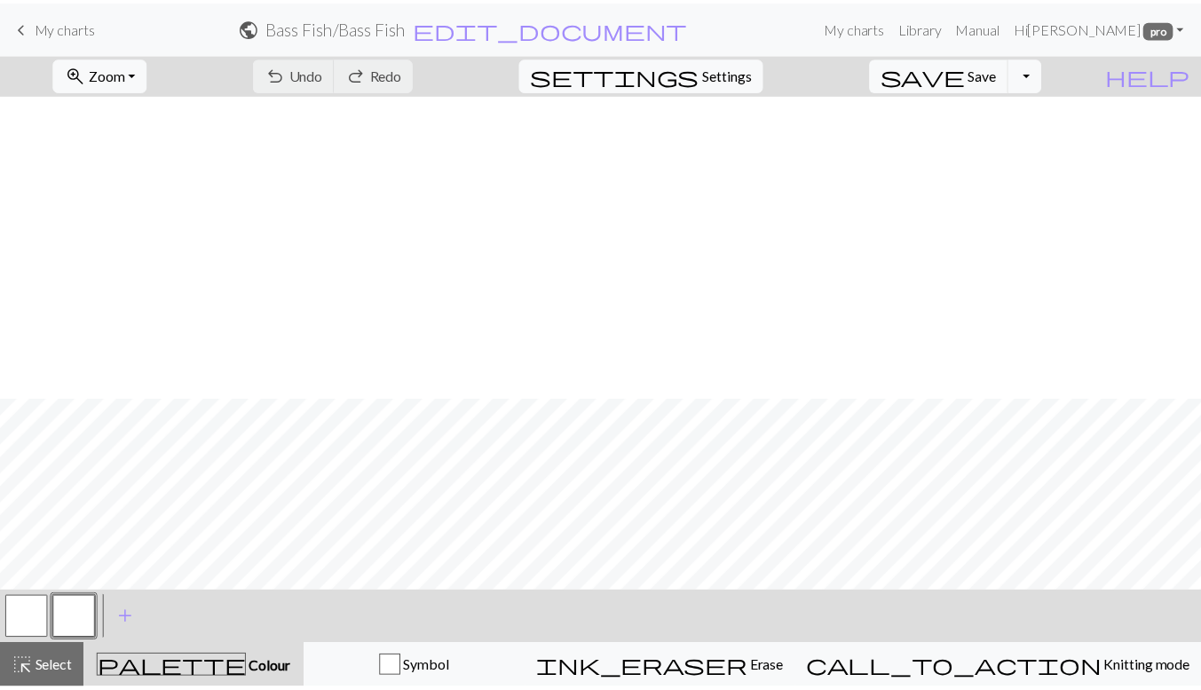
scroll to position [661, 0]
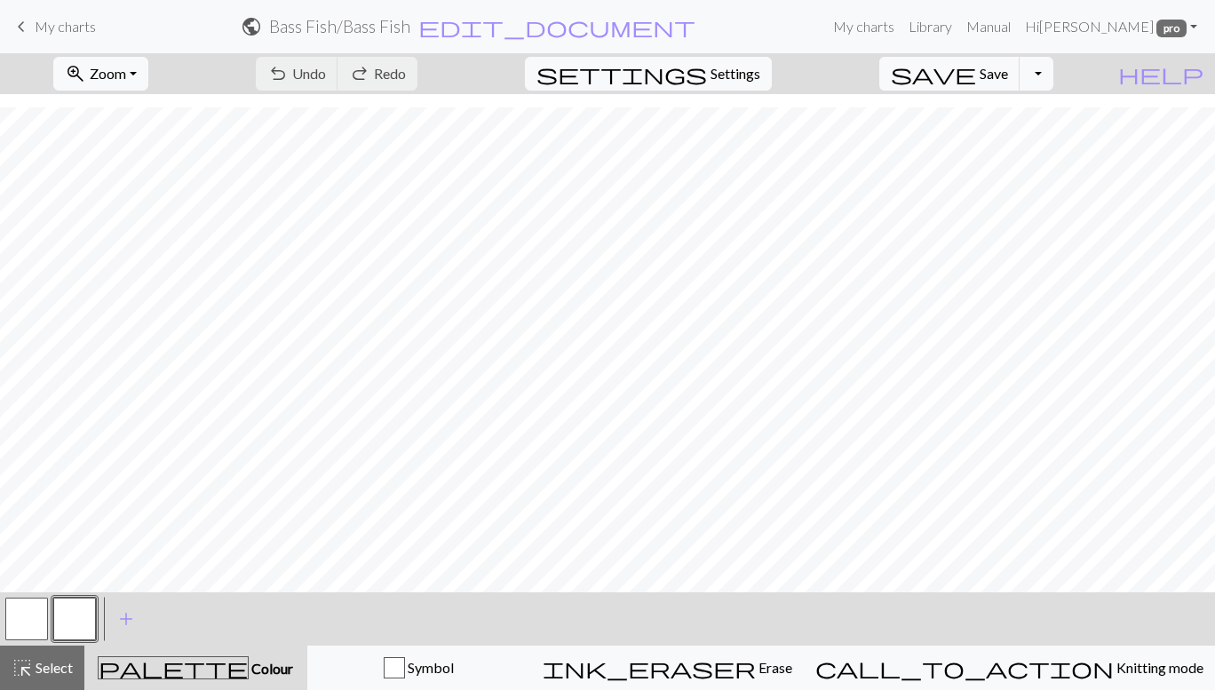
click at [43, 23] on span "My charts" at bounding box center [65, 26] width 61 height 17
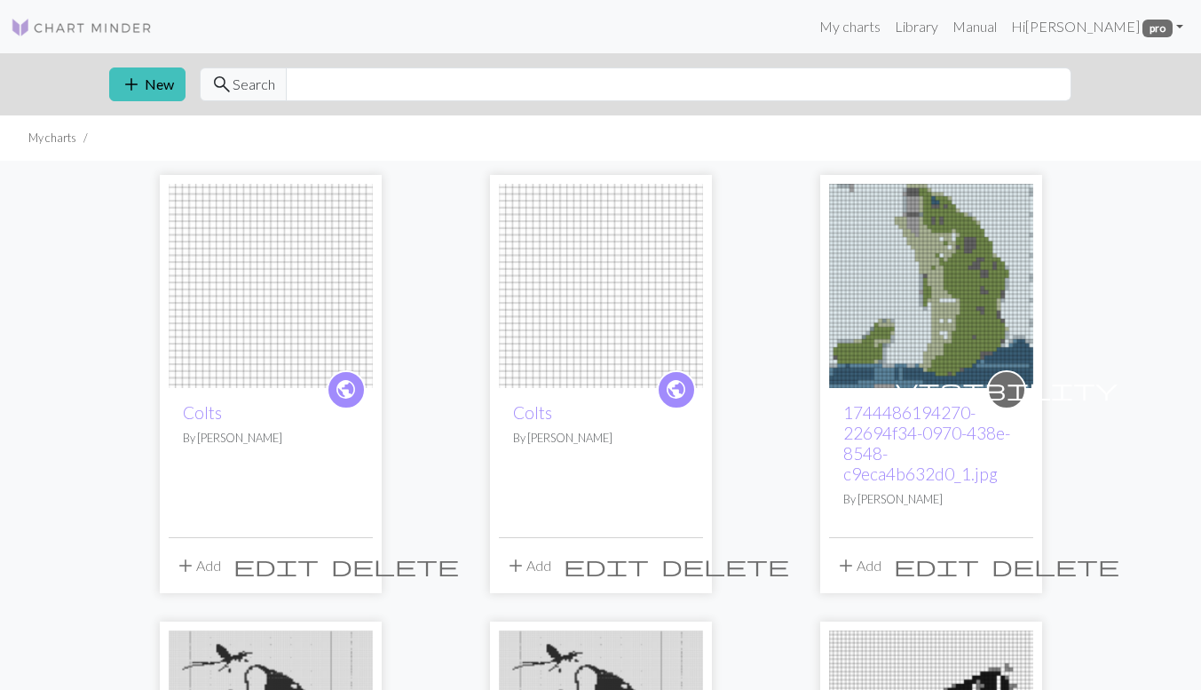
click at [1004, 28] on link "Manual" at bounding box center [975, 27] width 59 height 36
